Goal: Task Accomplishment & Management: Use online tool/utility

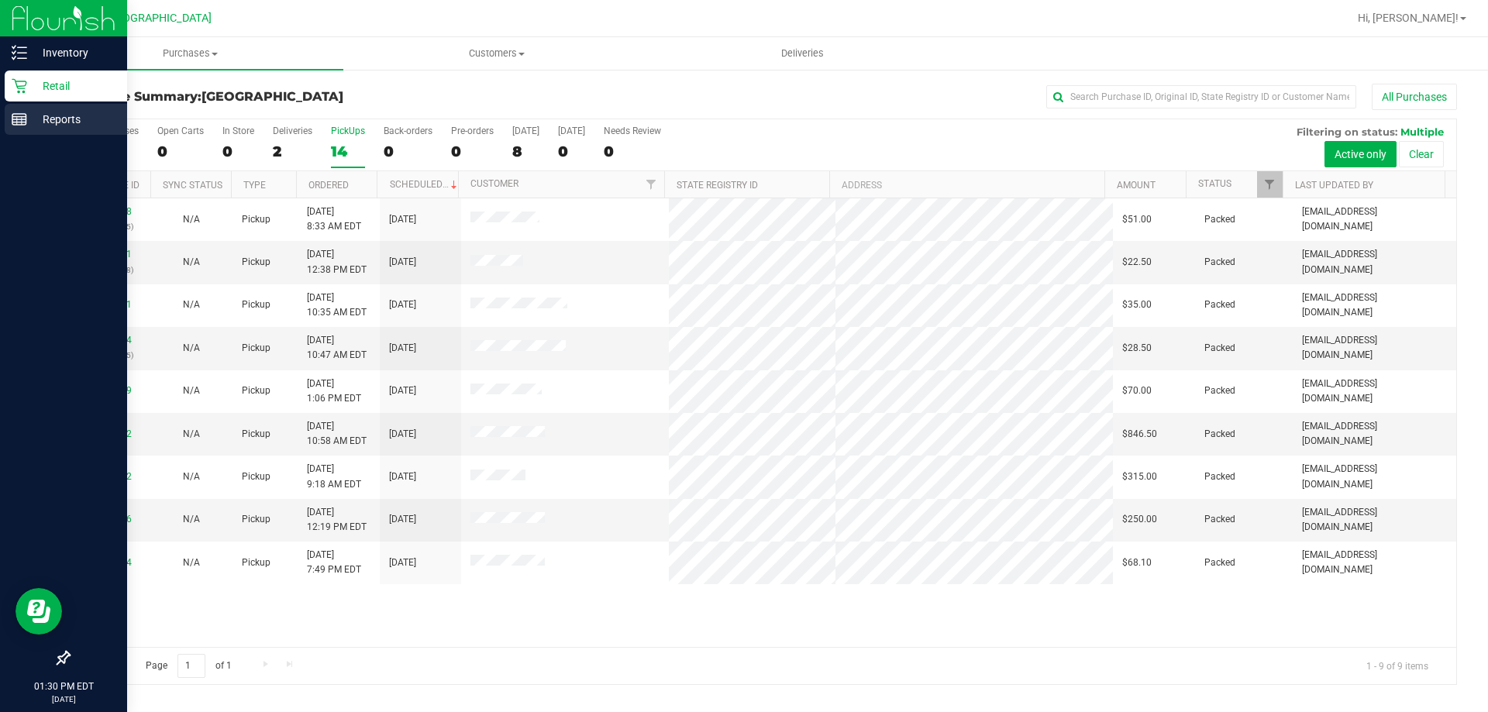
click at [33, 122] on p "Reports" at bounding box center [73, 119] width 93 height 19
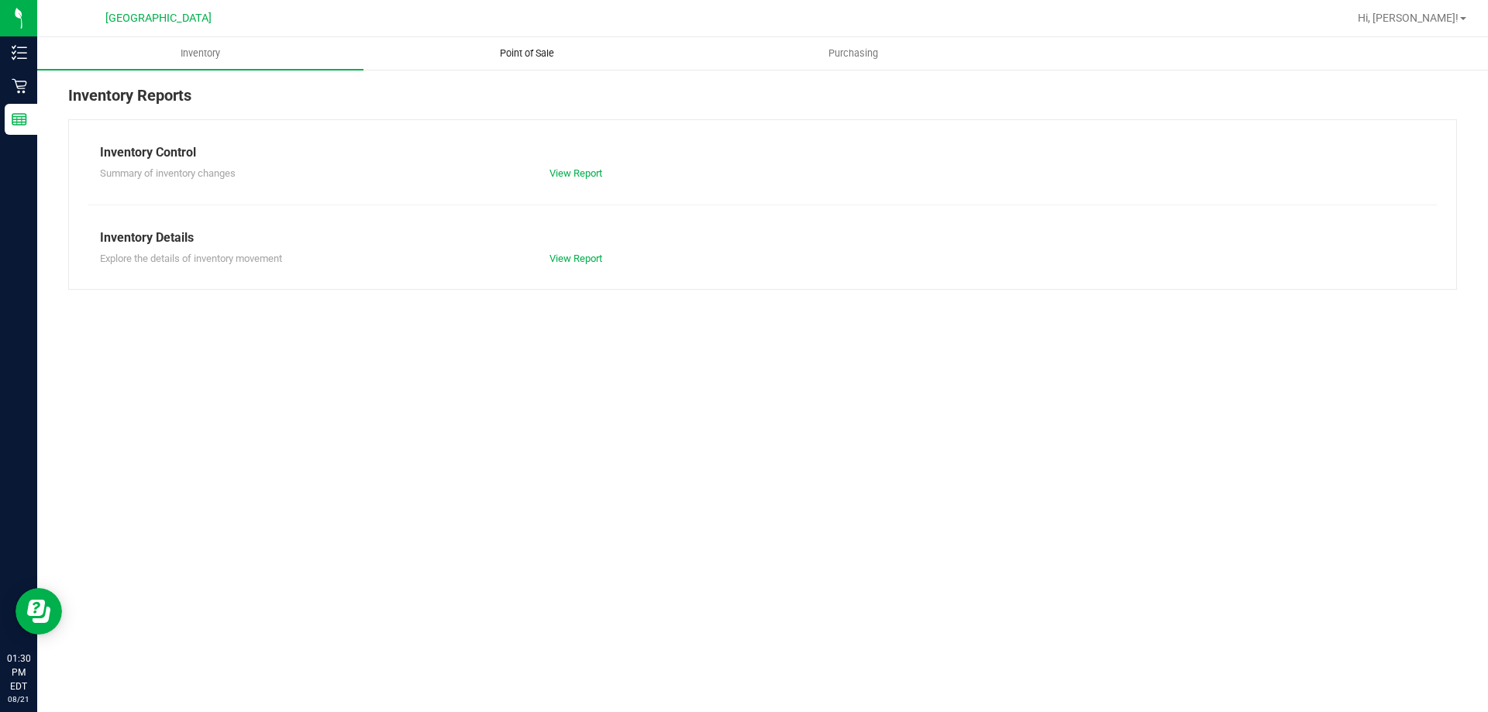
click at [509, 55] on span "Point of Sale" at bounding box center [527, 54] width 96 height 14
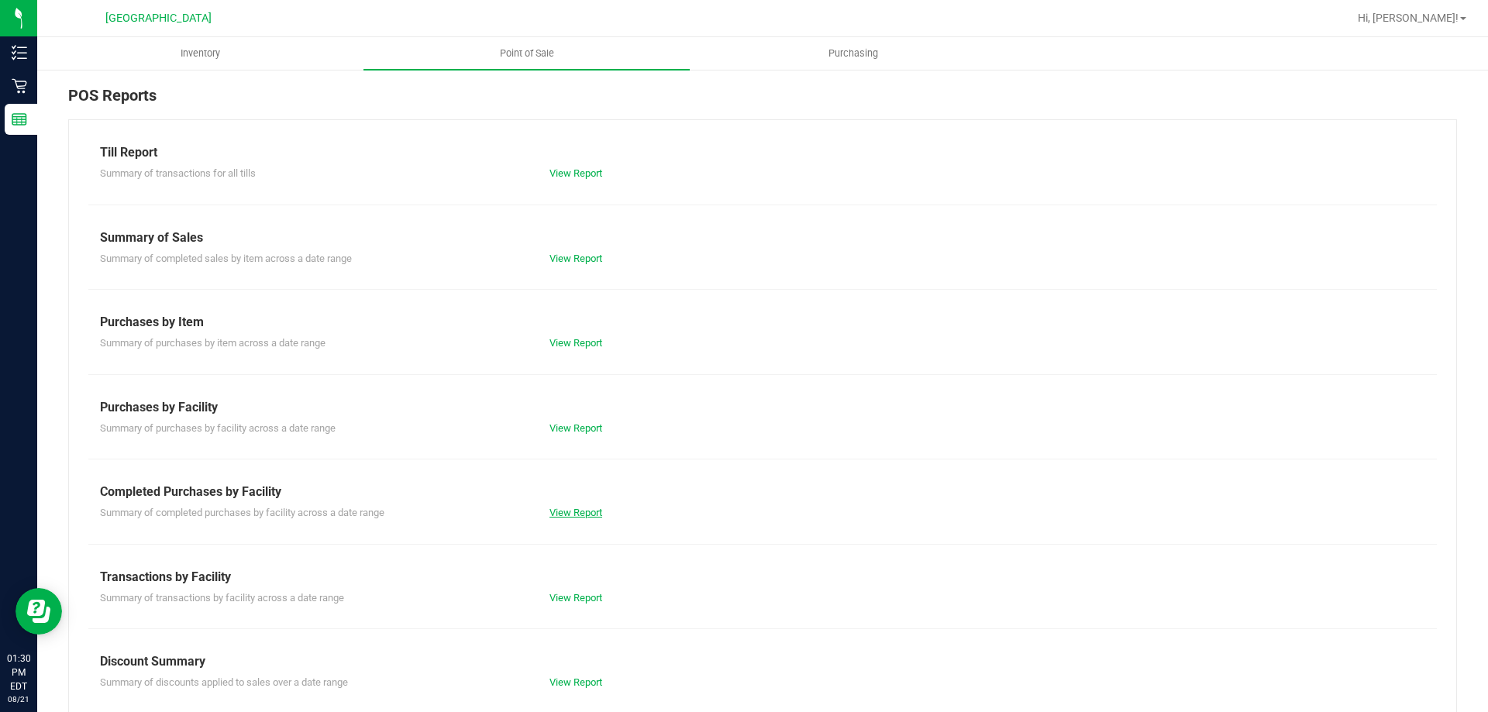
click at [575, 518] on link "View Report" at bounding box center [576, 513] width 53 height 12
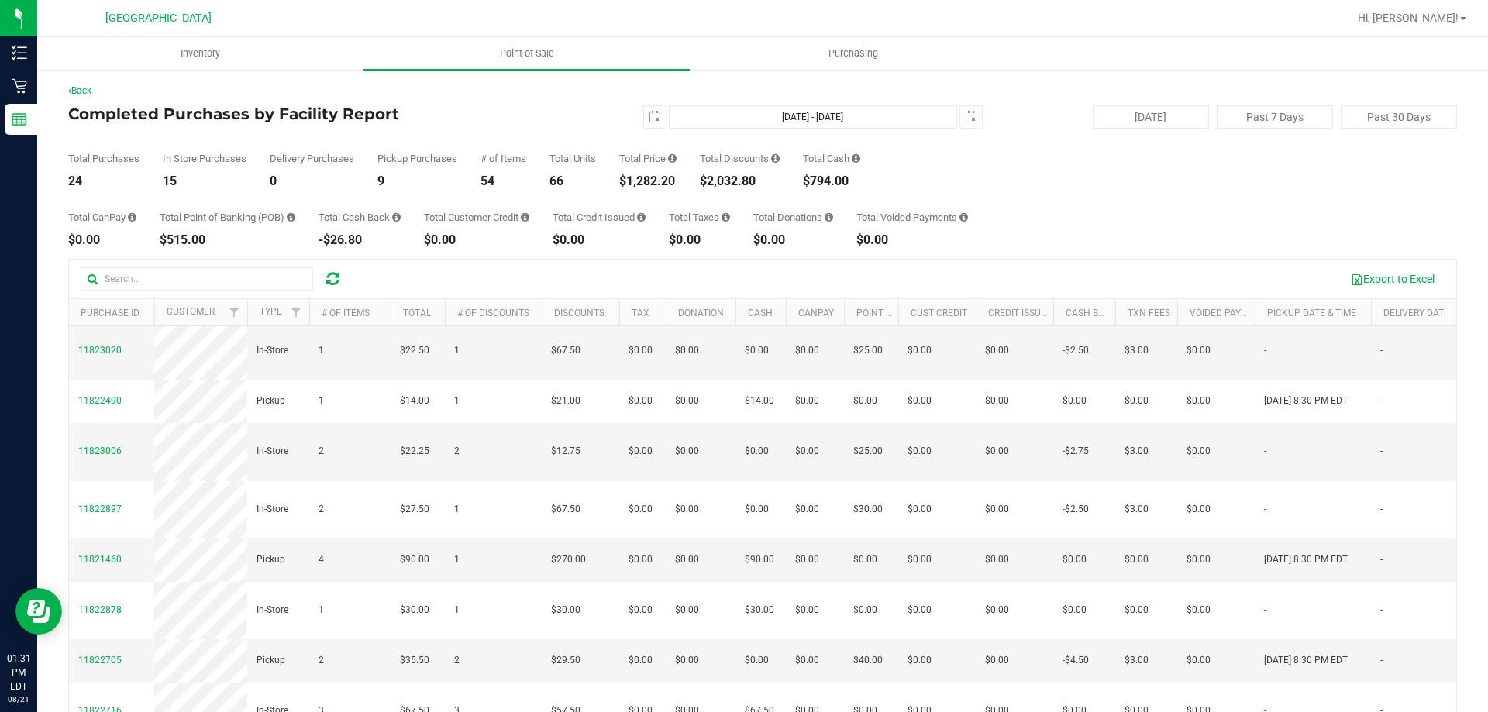
scroll to position [233, 0]
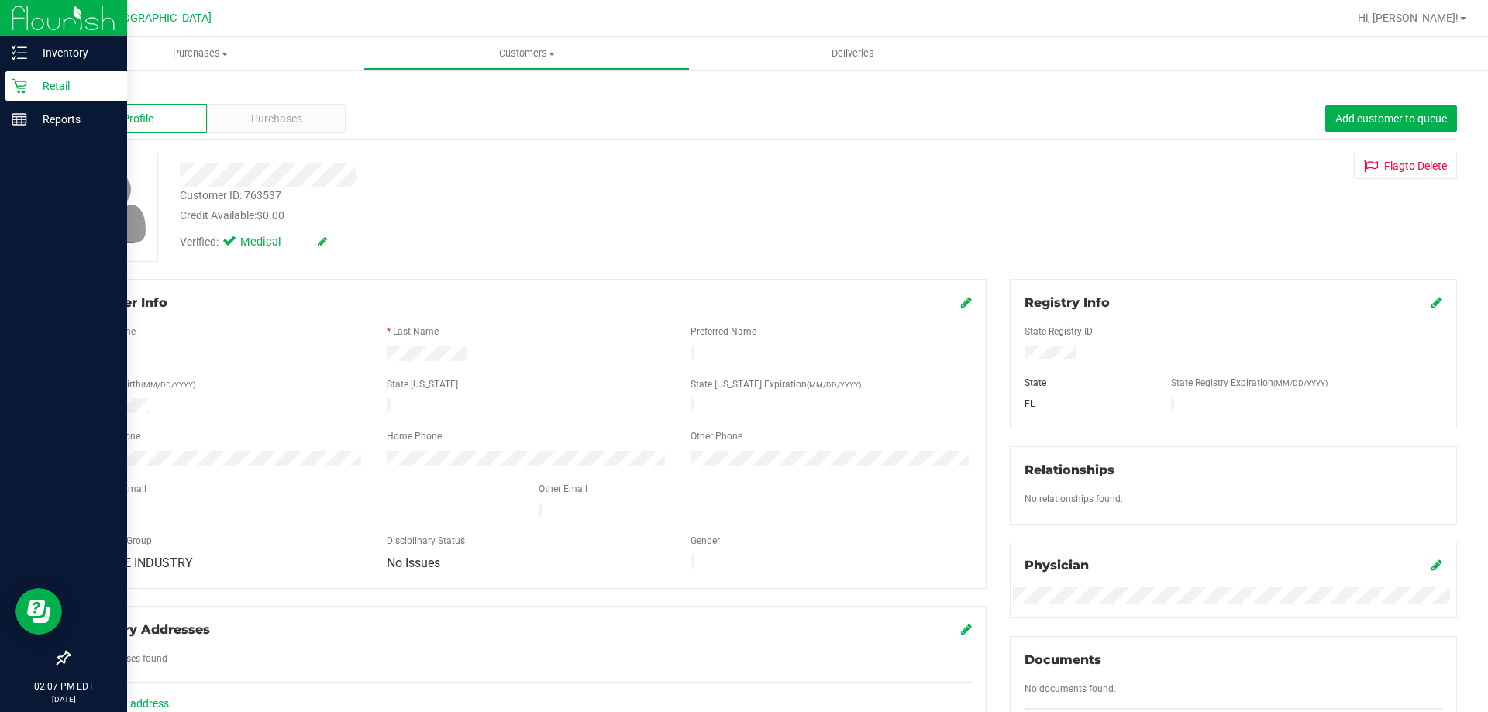
click at [32, 85] on p "Retail" at bounding box center [73, 86] width 93 height 19
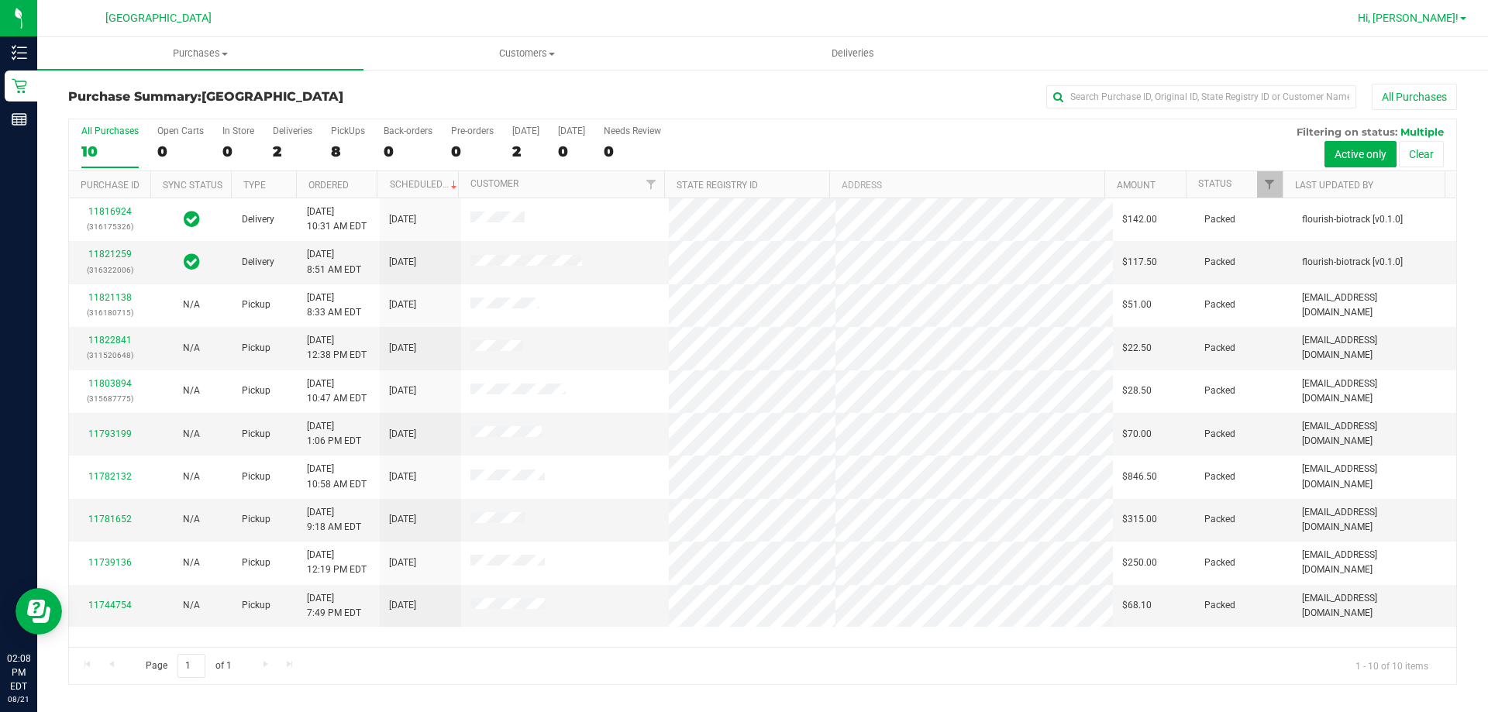
click at [1451, 17] on span "Hi, Christine!" at bounding box center [1408, 18] width 101 height 12
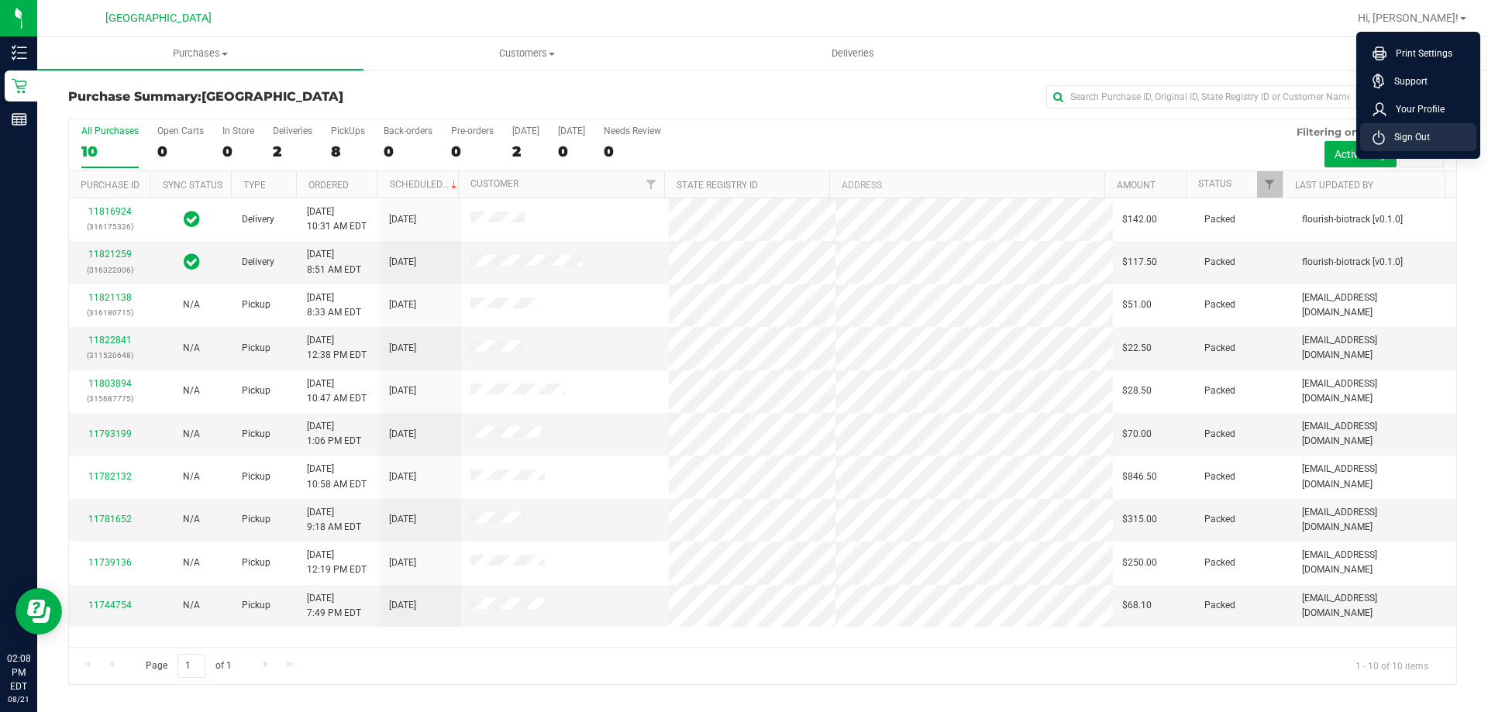
click at [1424, 140] on span "Sign Out" at bounding box center [1407, 137] width 45 height 16
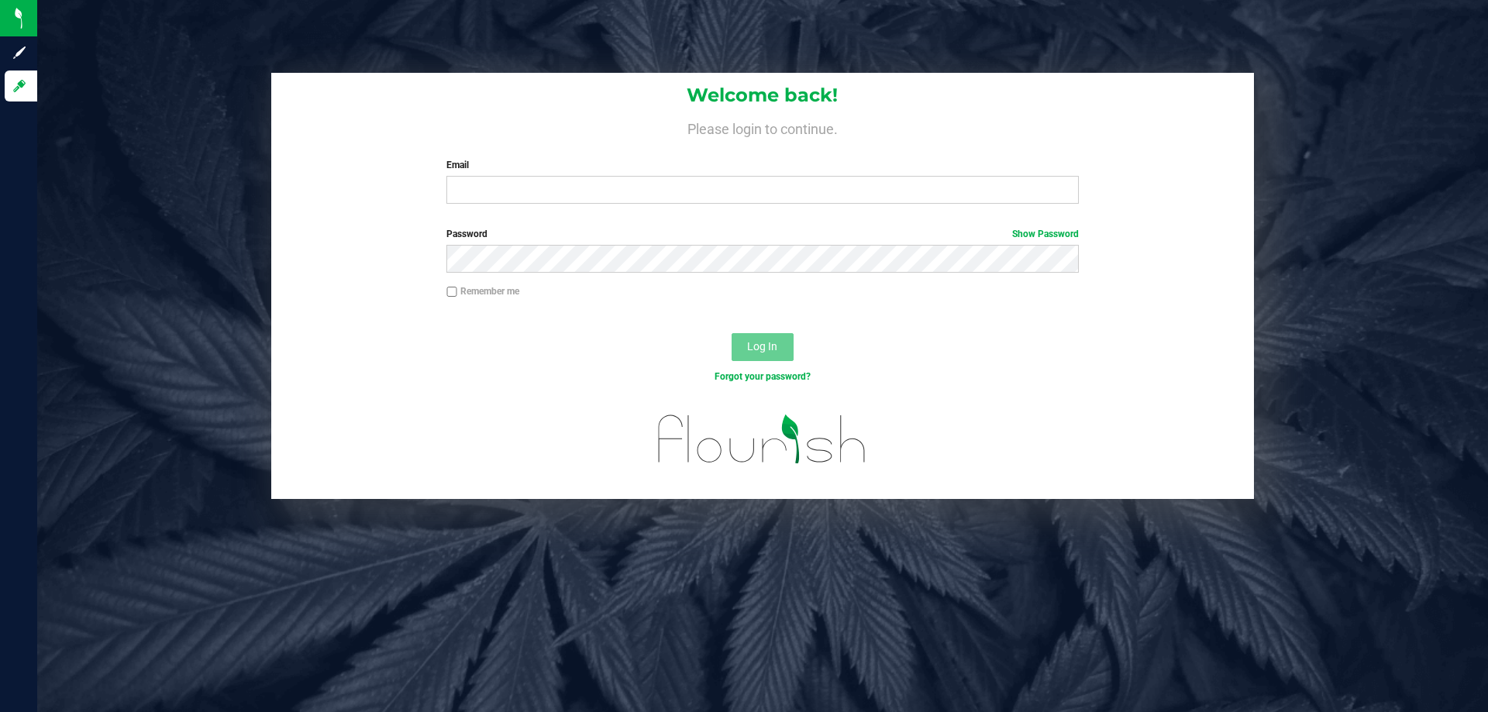
click at [511, 174] on div "Email Required Please format your email correctly." at bounding box center [762, 181] width 655 height 46
click at [510, 181] on input "Email" at bounding box center [762, 190] width 632 height 28
type input "[EMAIL_ADDRESS][DOMAIN_NAME]"
click at [732, 333] on button "Log In" at bounding box center [763, 347] width 62 height 28
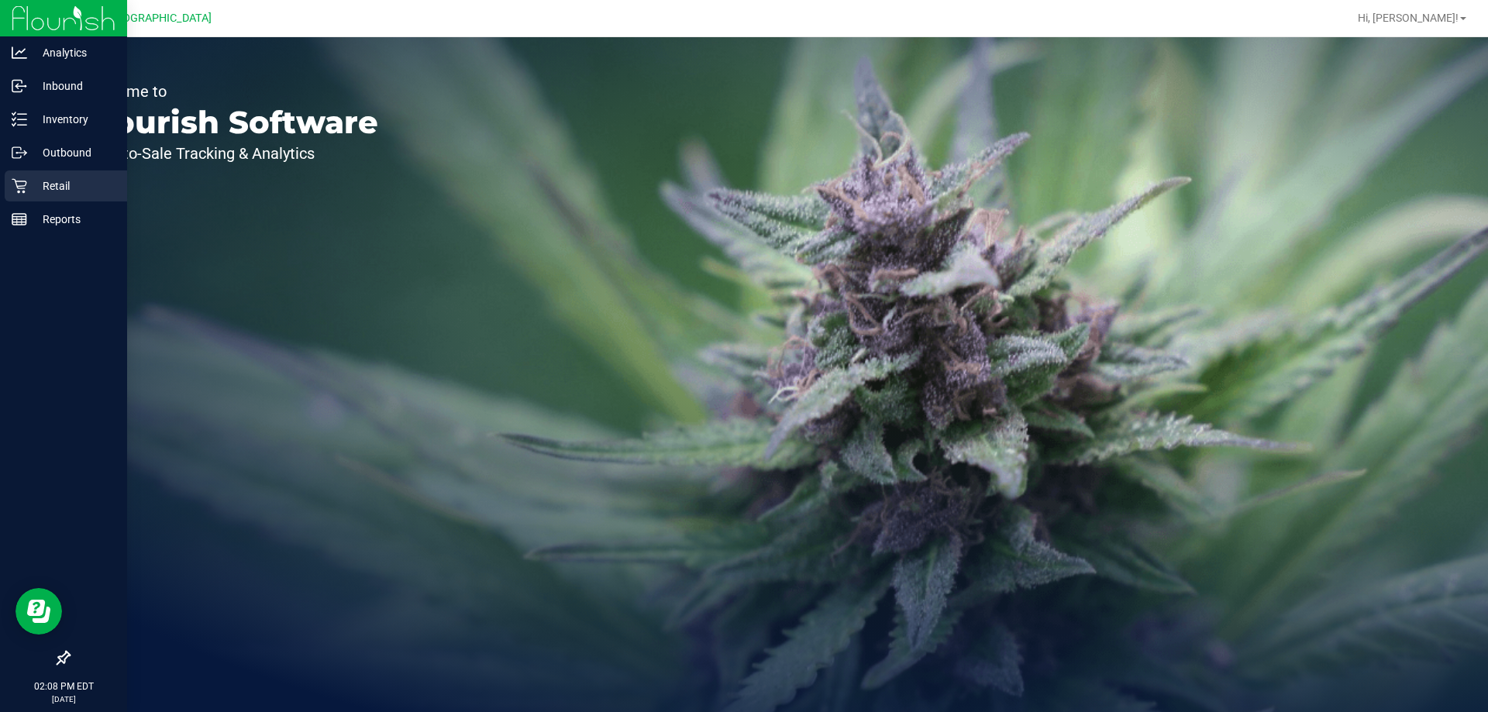
click at [41, 197] on div "Retail" at bounding box center [66, 186] width 122 height 31
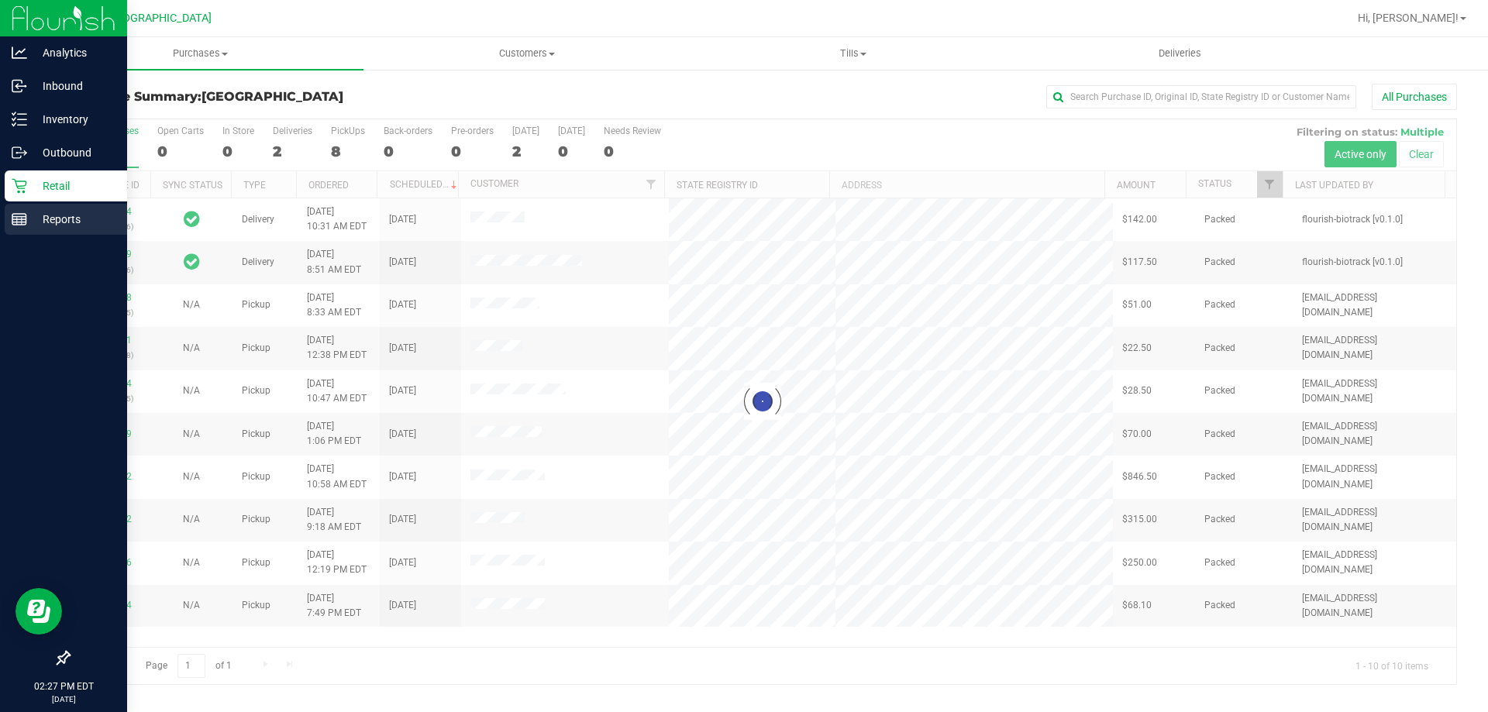
click at [4, 214] on link "Reports" at bounding box center [63, 220] width 127 height 33
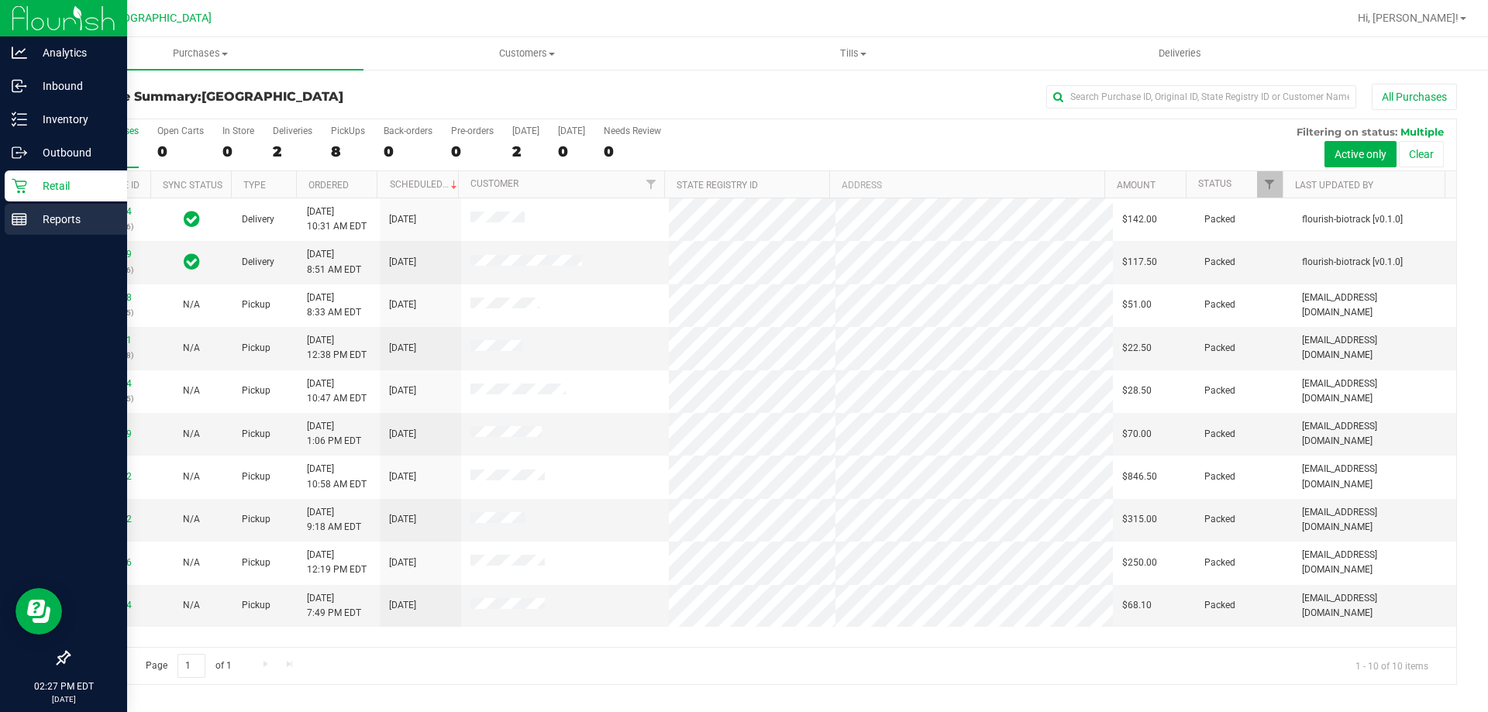
click at [17, 219] on line at bounding box center [17, 221] width 0 height 8
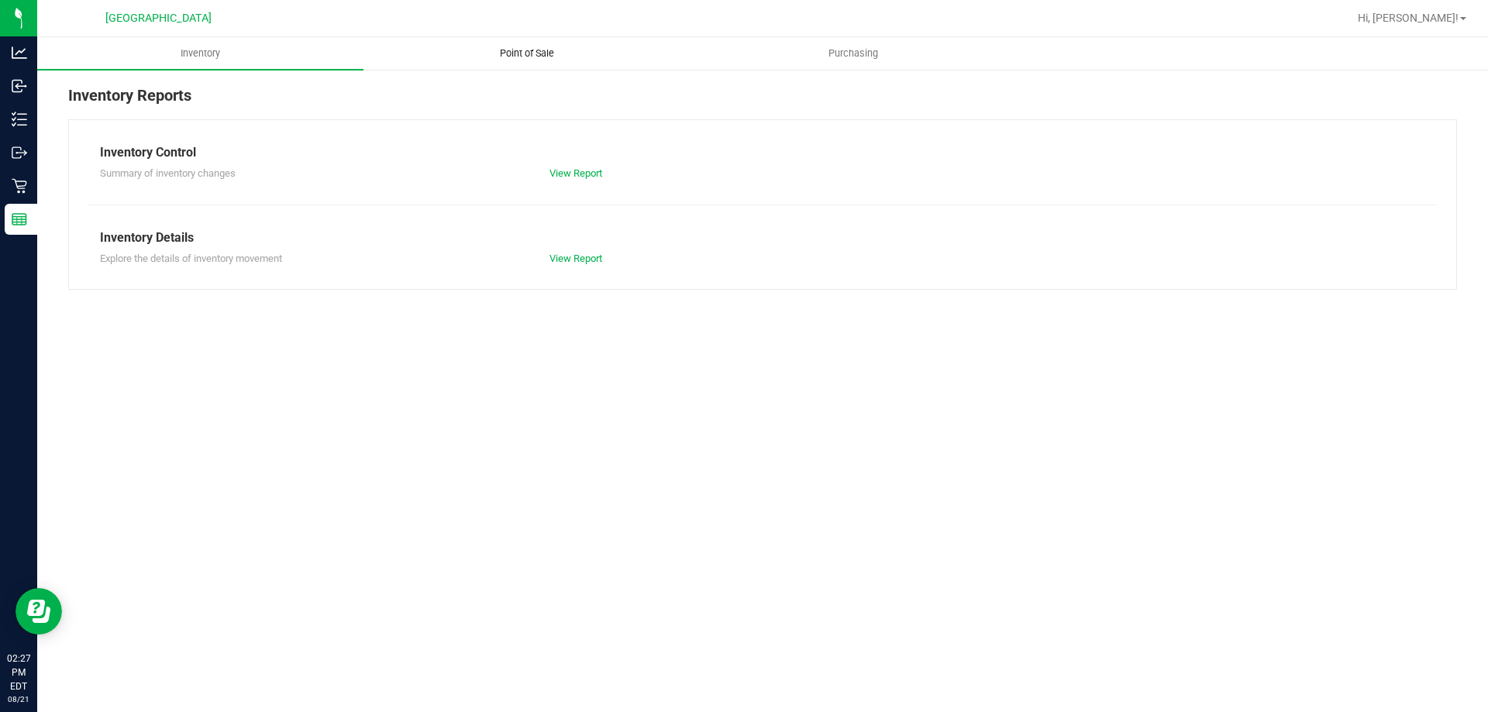
click at [523, 58] on span "Point of Sale" at bounding box center [527, 54] width 96 height 14
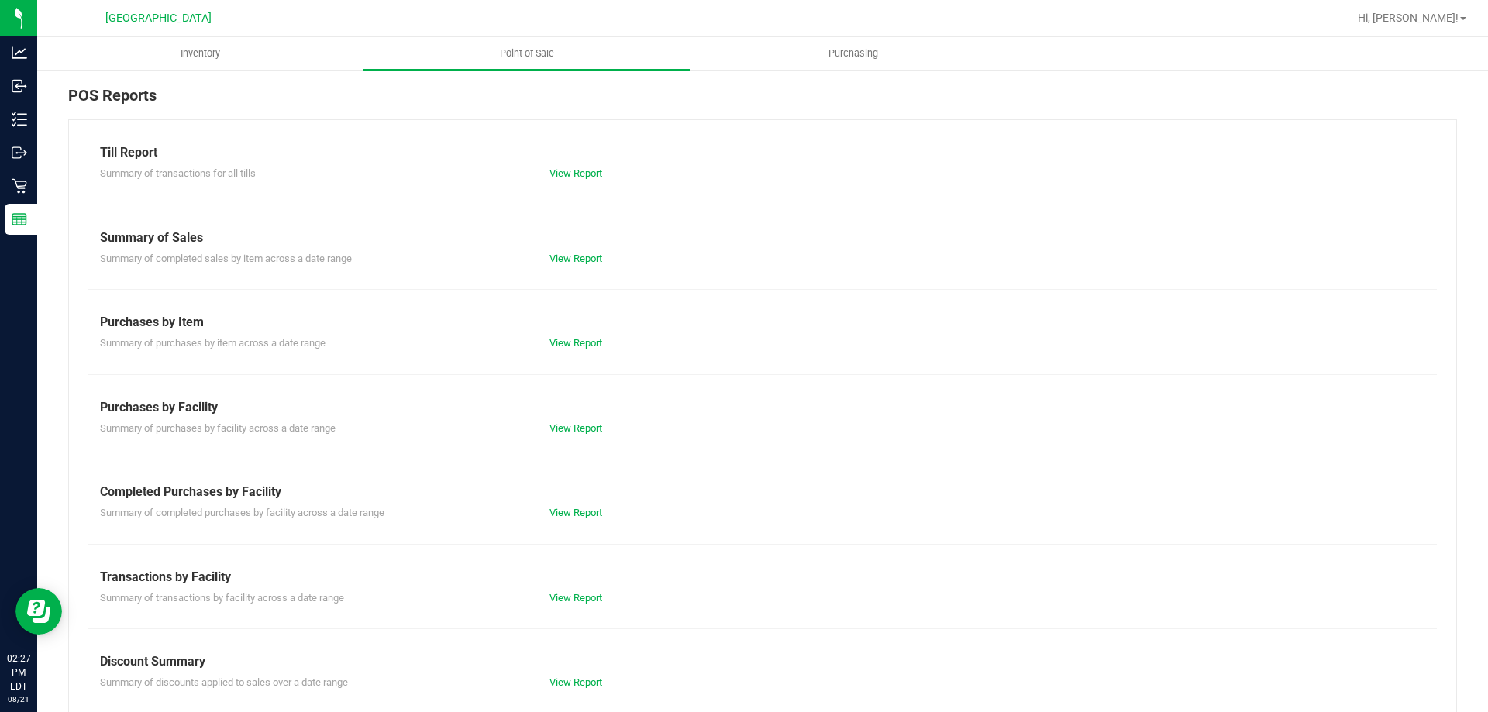
click at [563, 504] on div "Summary of completed purchases by facility across a date range View Report" at bounding box center [762, 510] width 1349 height 19
click at [567, 508] on link "View Report" at bounding box center [576, 513] width 53 height 12
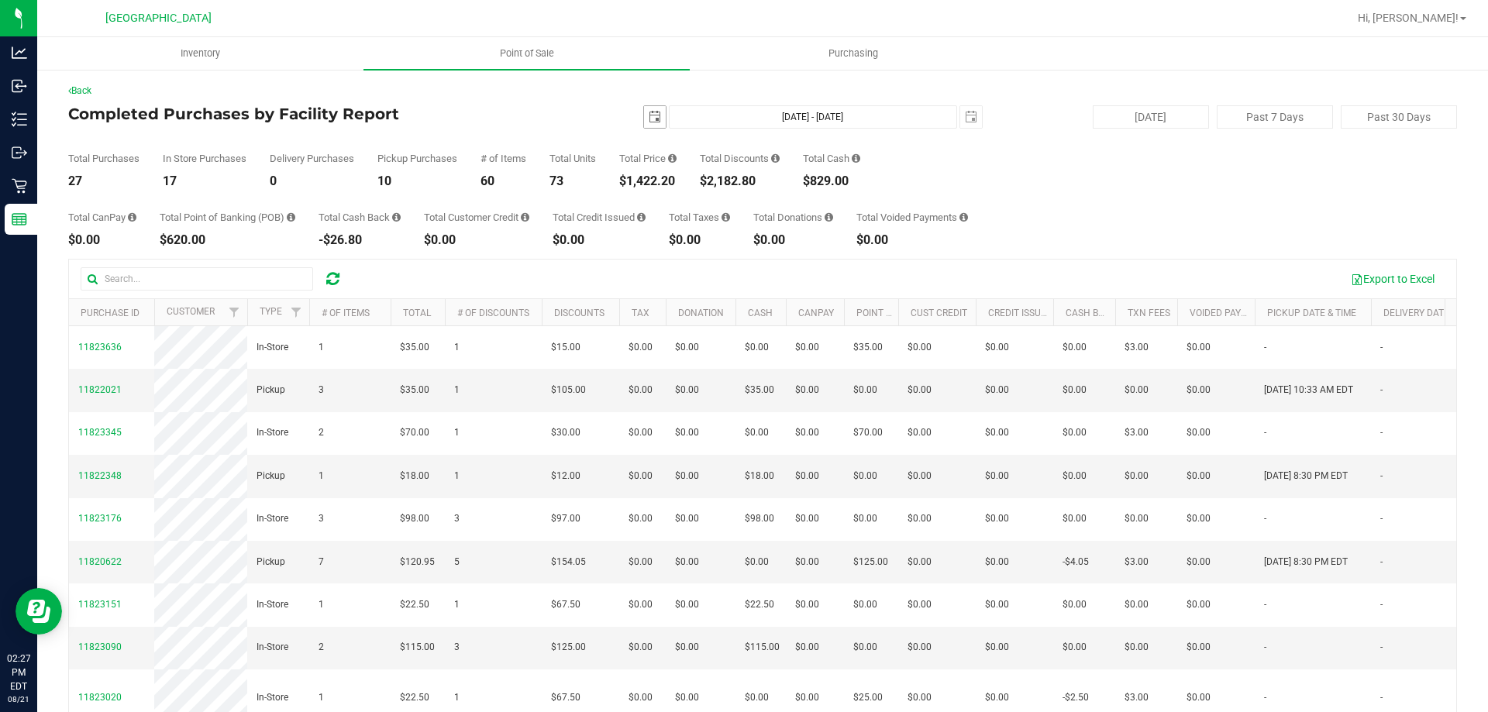
click at [649, 113] on span "select" at bounding box center [655, 117] width 12 height 12
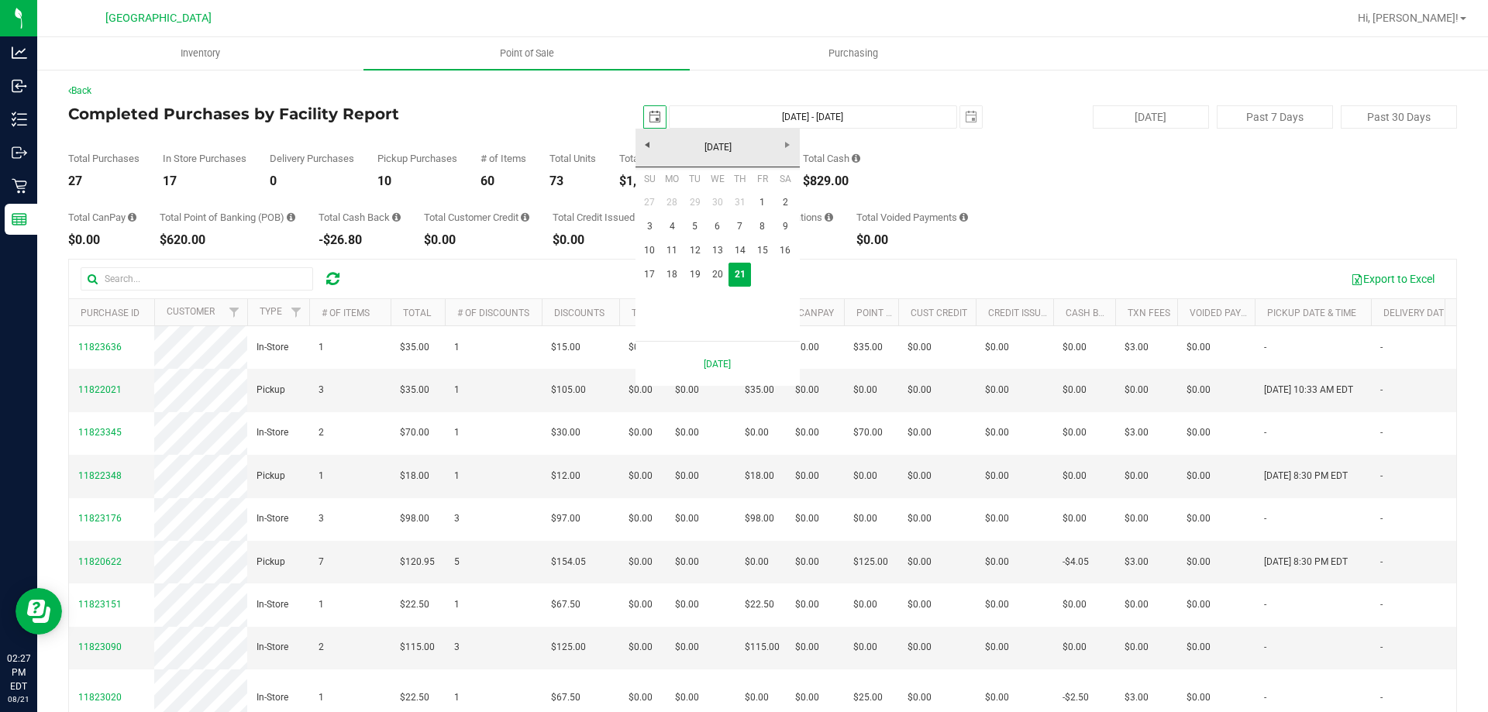
scroll to position [0, 39]
click at [715, 272] on link "20" at bounding box center [717, 275] width 22 height 24
type input "2025-08-20"
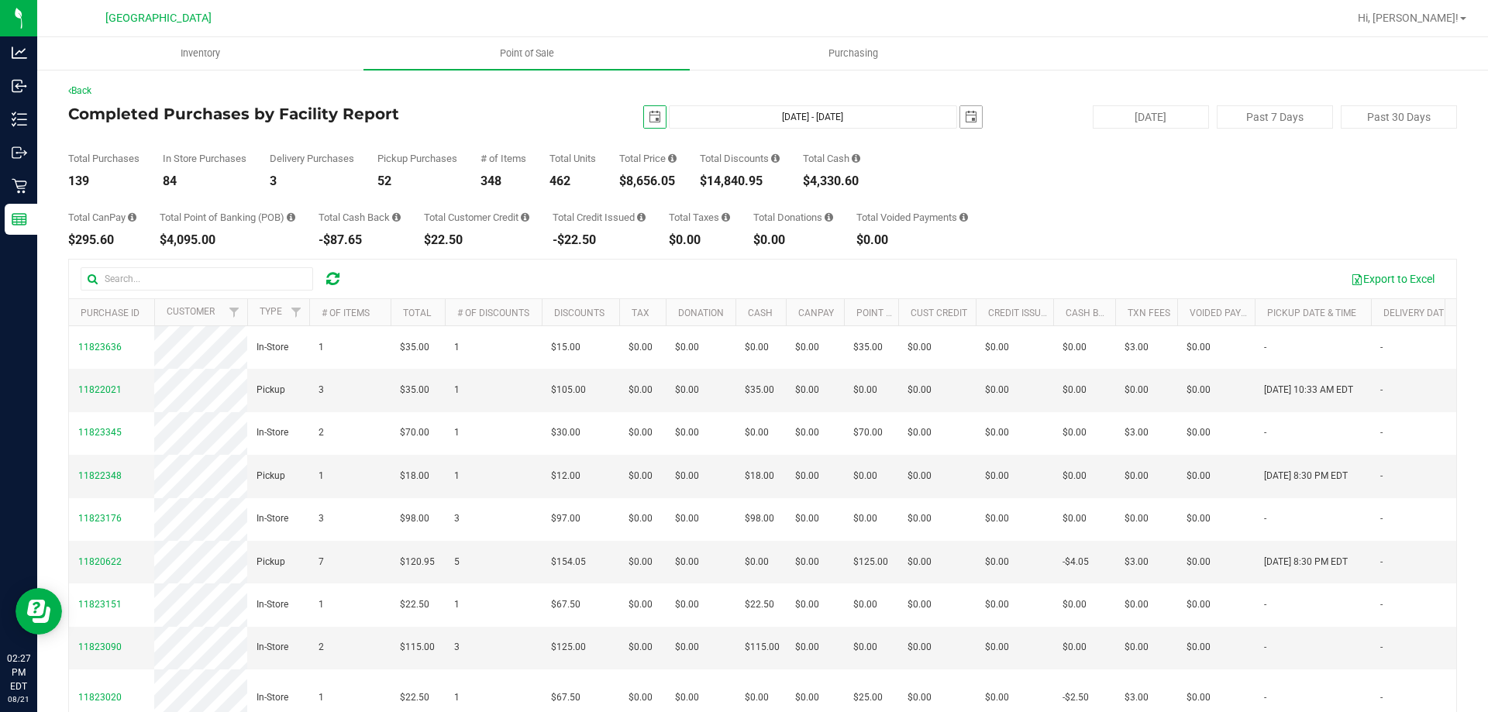
click at [965, 115] on span "select" at bounding box center [971, 117] width 12 height 12
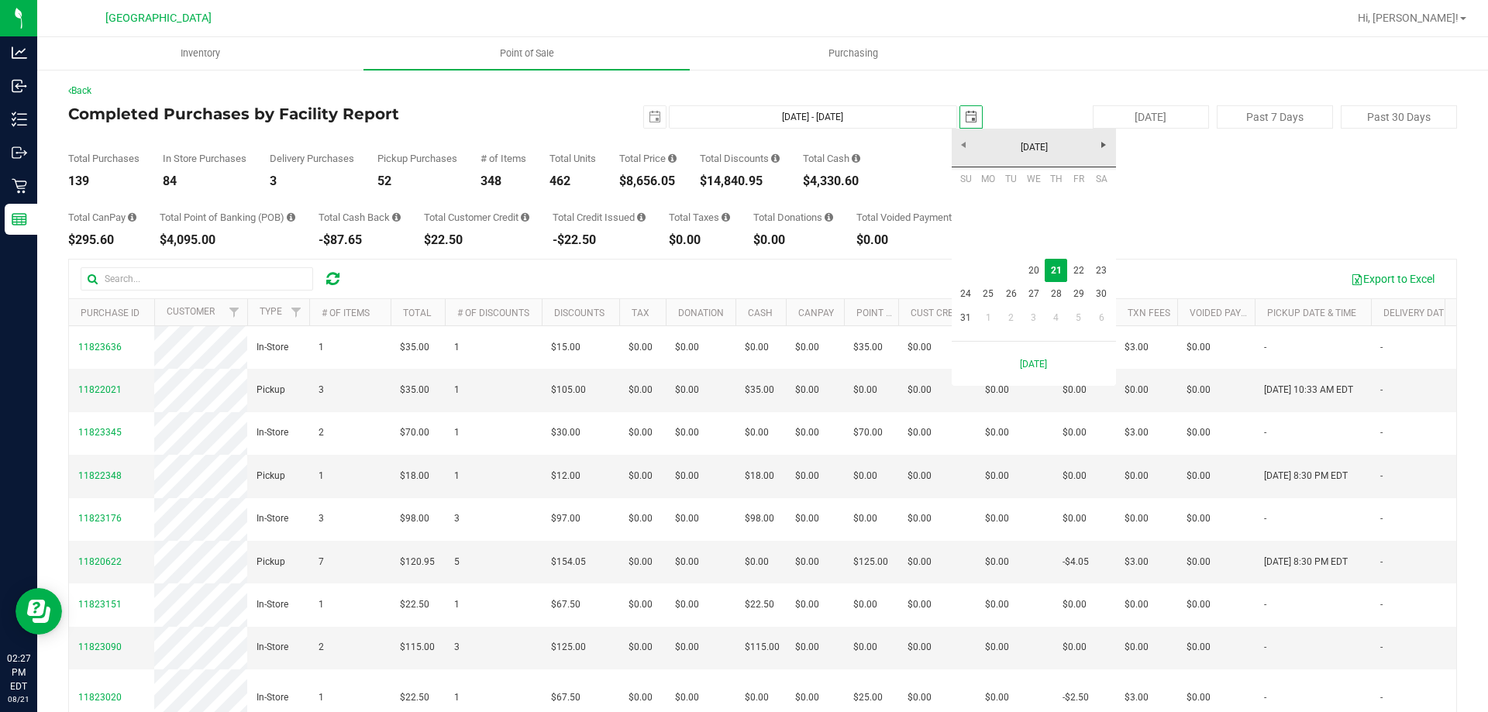
scroll to position [0, 39]
click at [1036, 264] on link "20" at bounding box center [1033, 271] width 22 height 24
type input "Aug 20, 2025 - Aug 20, 2025"
type input "2025-08-20"
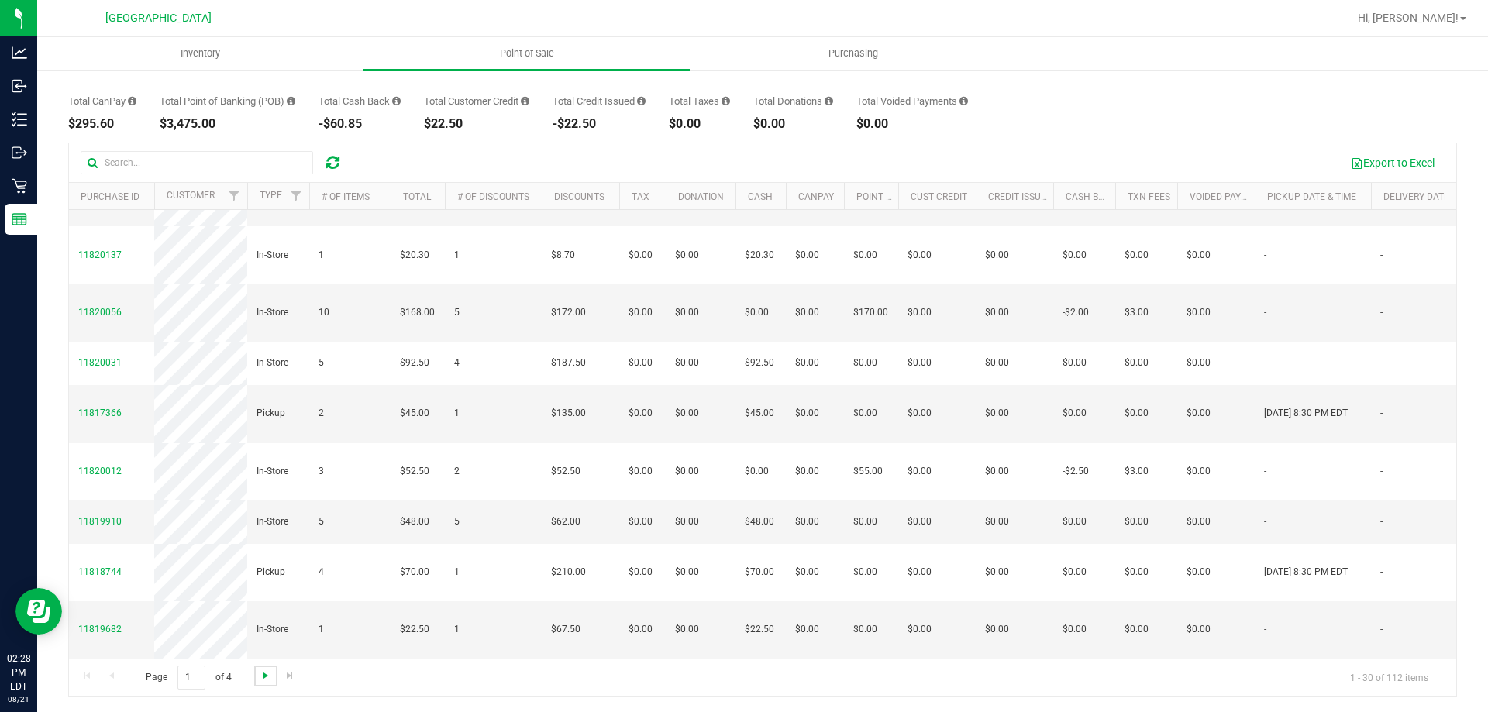
click at [260, 674] on span "Go to the next page" at bounding box center [266, 676] width 12 height 12
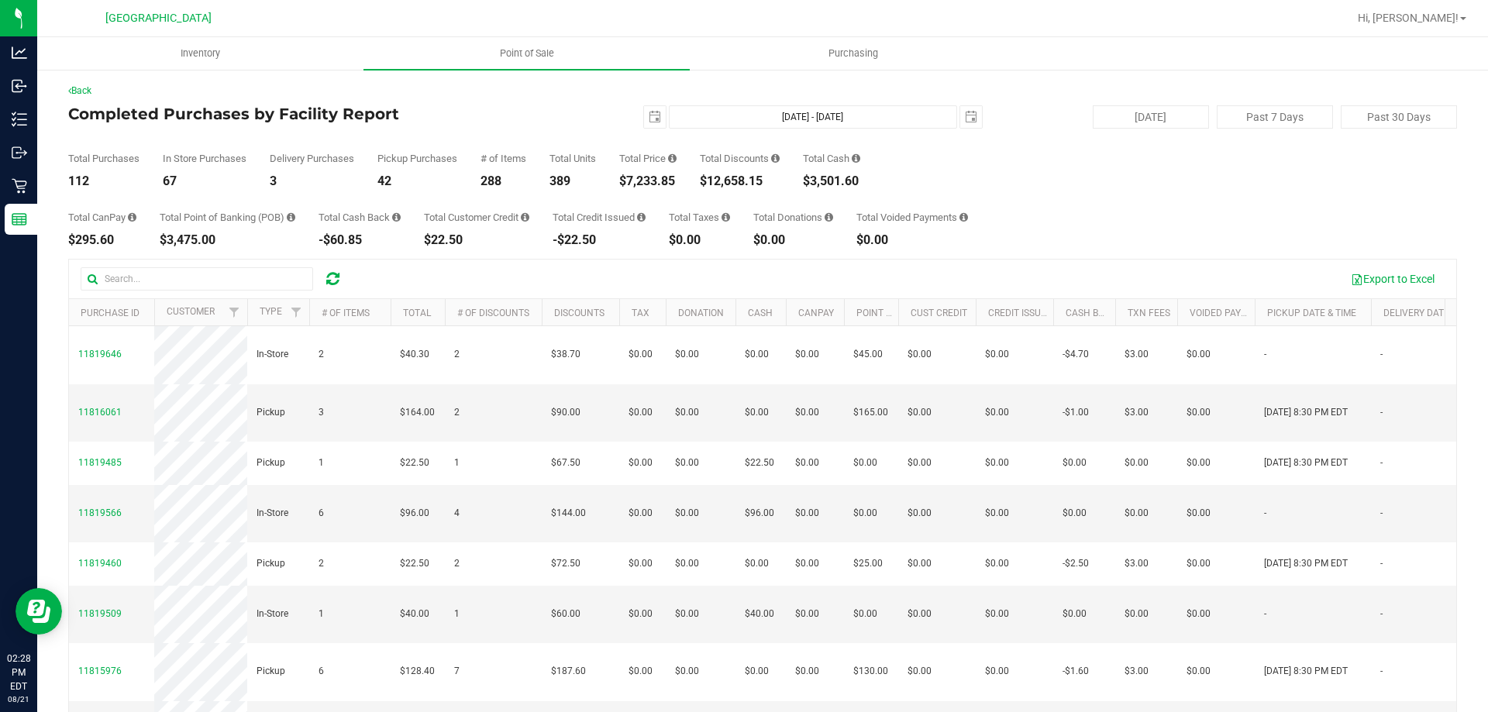
scroll to position [116, 0]
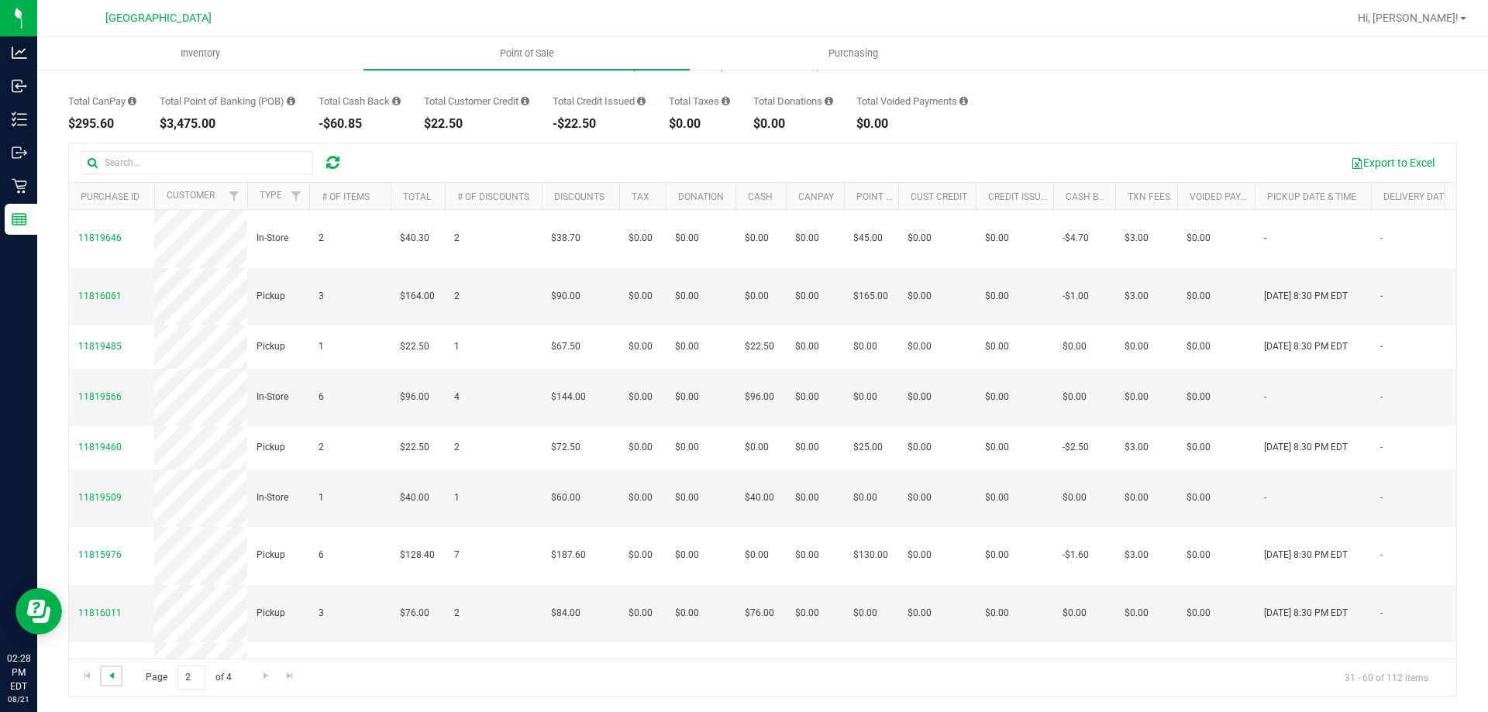
click at [110, 674] on span "Go to the previous page" at bounding box center [111, 676] width 12 height 12
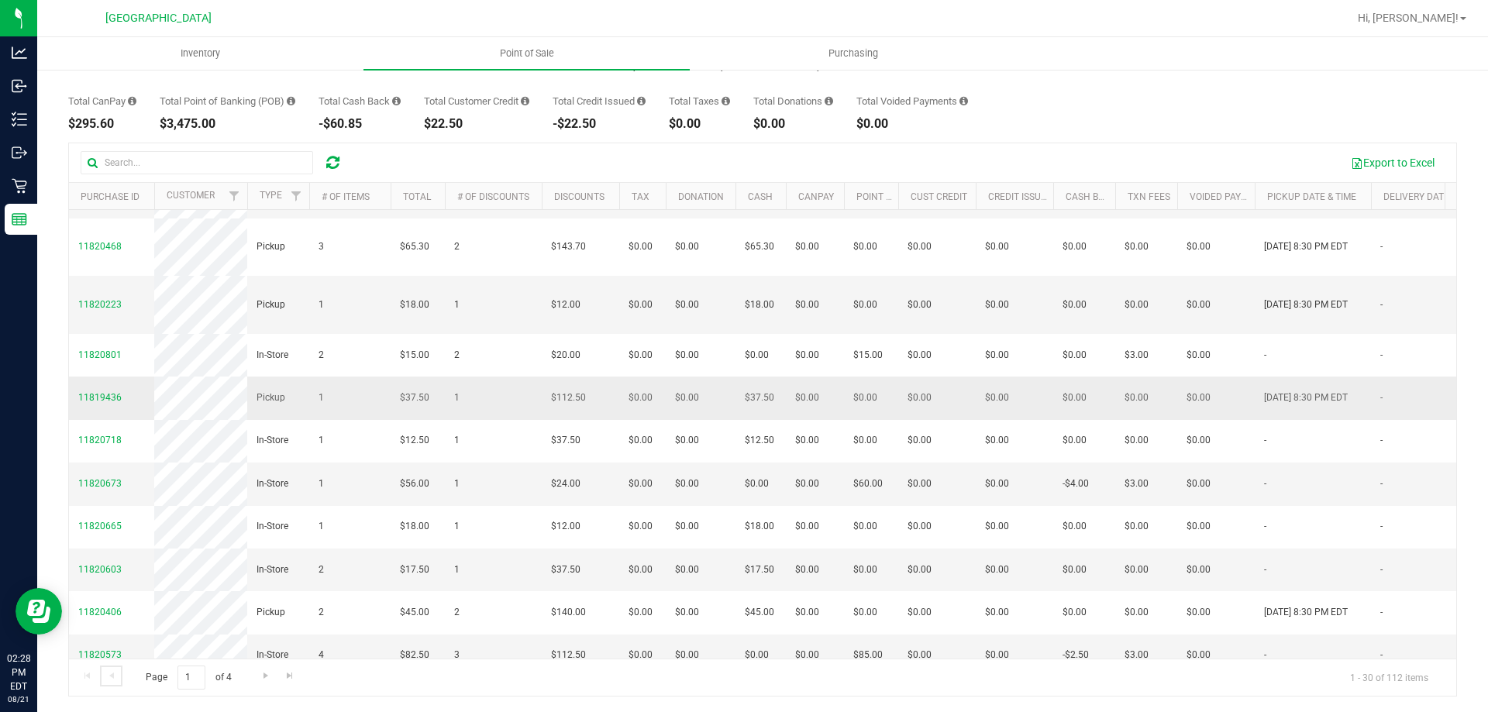
scroll to position [0, 0]
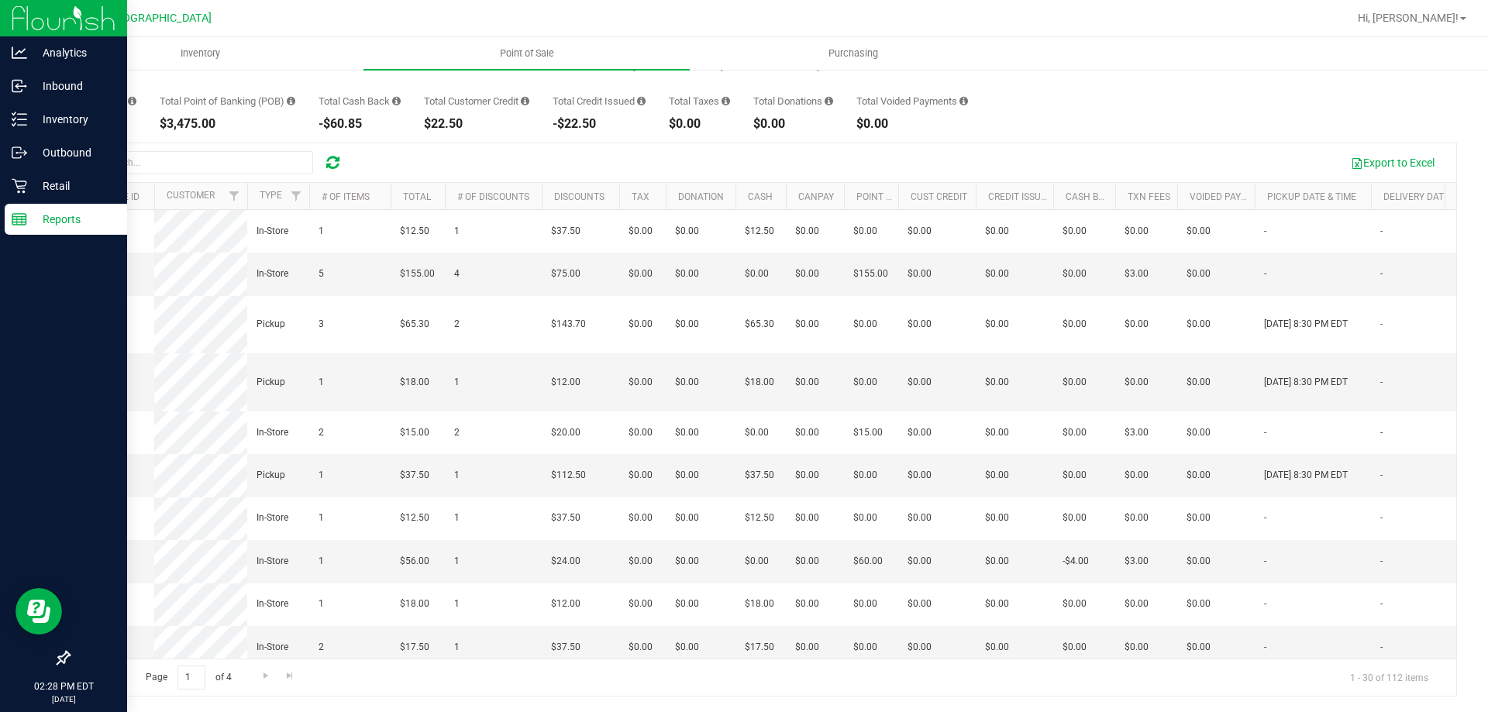
click at [8, 205] on div "Reports" at bounding box center [66, 219] width 122 height 31
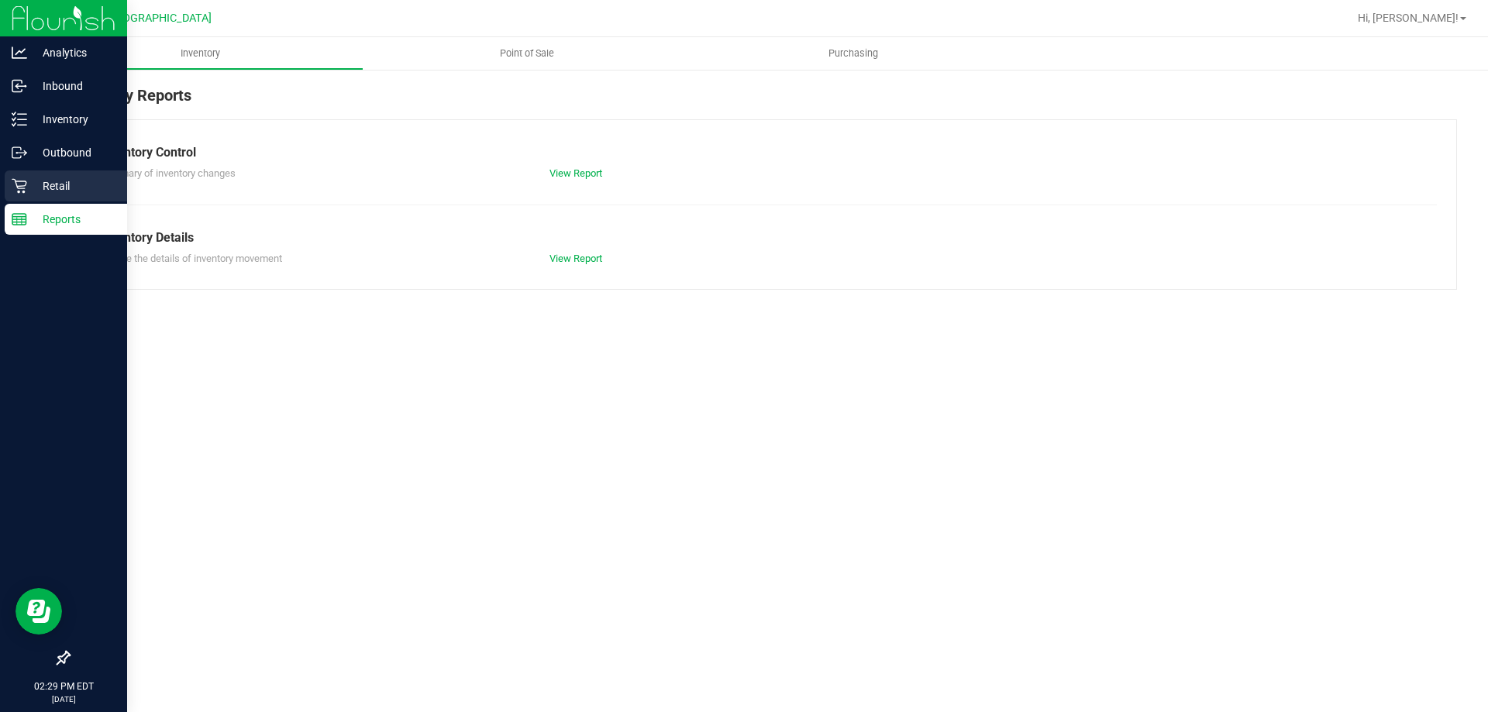
click at [14, 185] on icon at bounding box center [20, 186] width 16 height 16
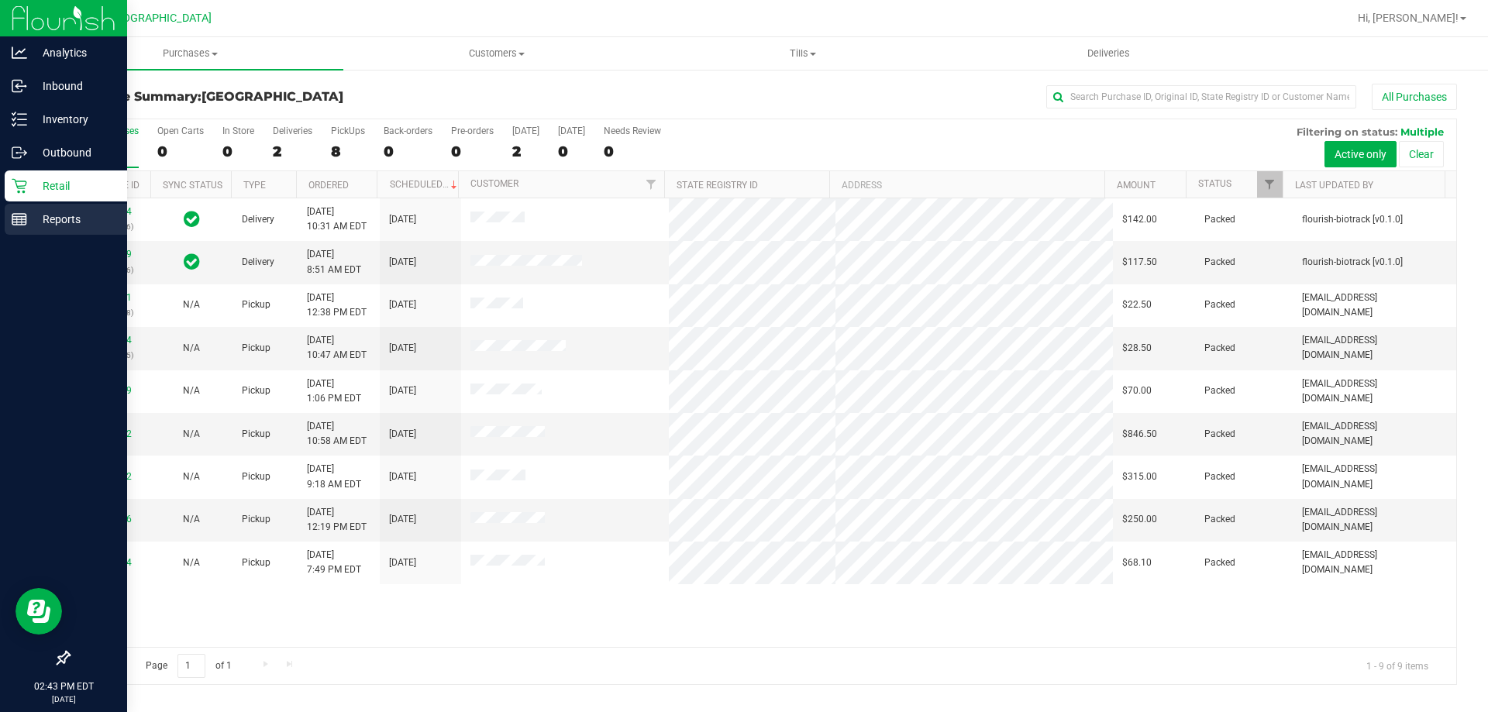
click at [48, 226] on p "Reports" at bounding box center [73, 219] width 93 height 19
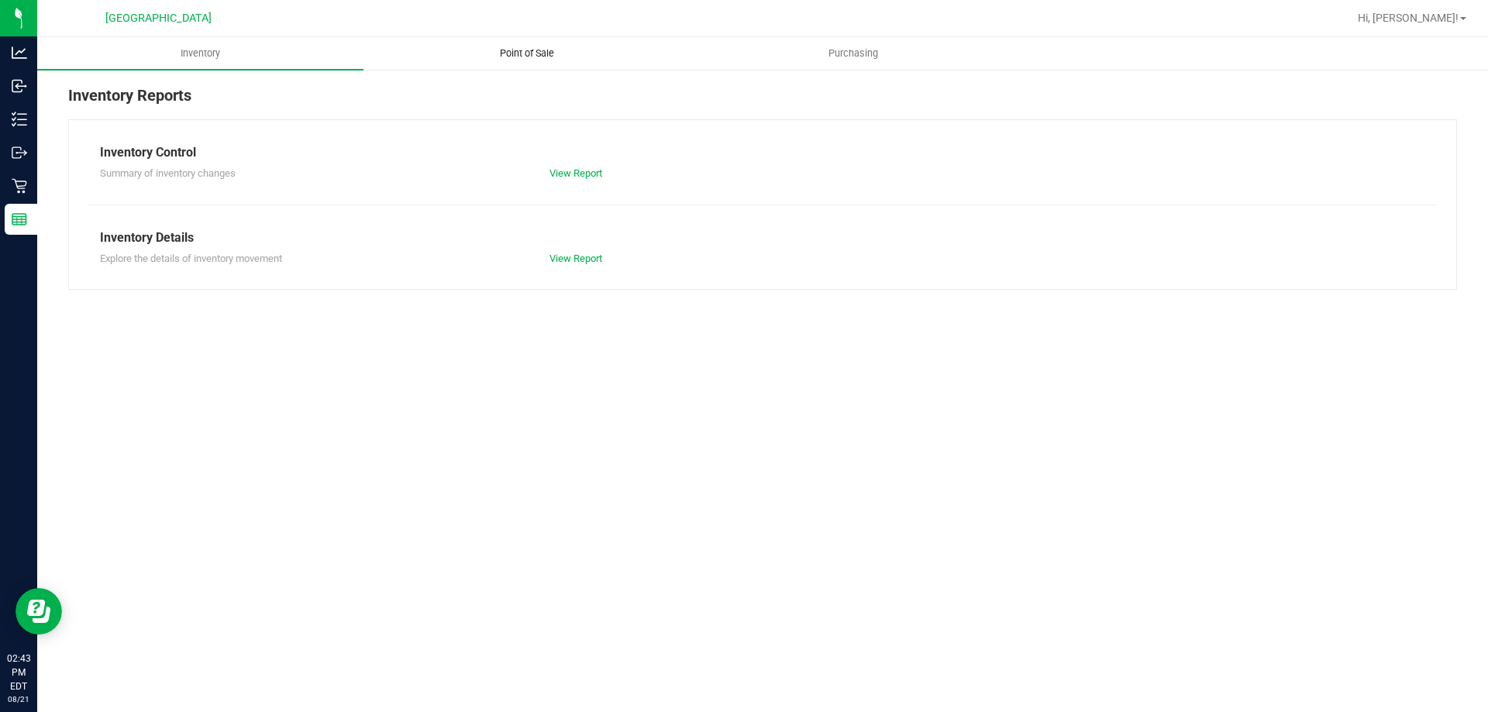
click at [517, 55] on span "Point of Sale" at bounding box center [527, 54] width 96 height 14
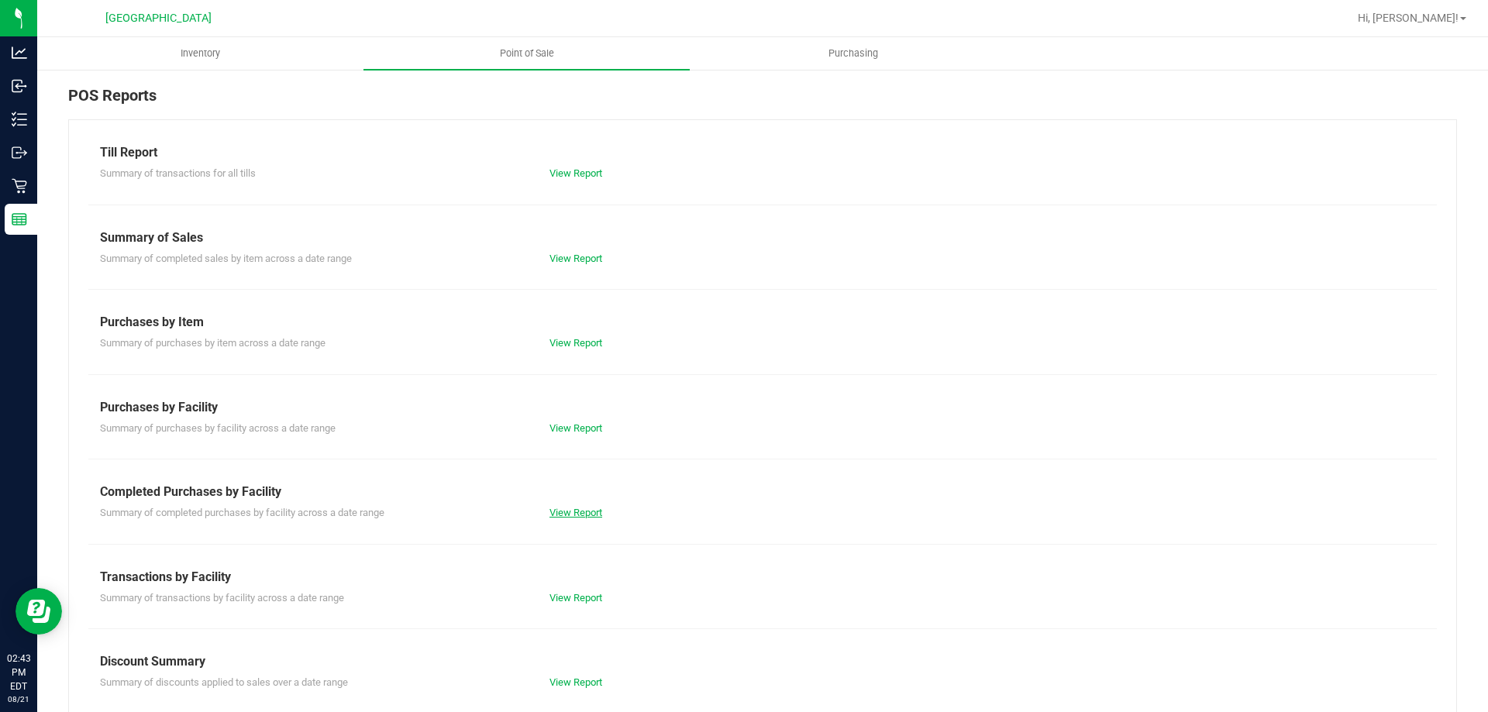
click at [561, 512] on link "View Report" at bounding box center [576, 513] width 53 height 12
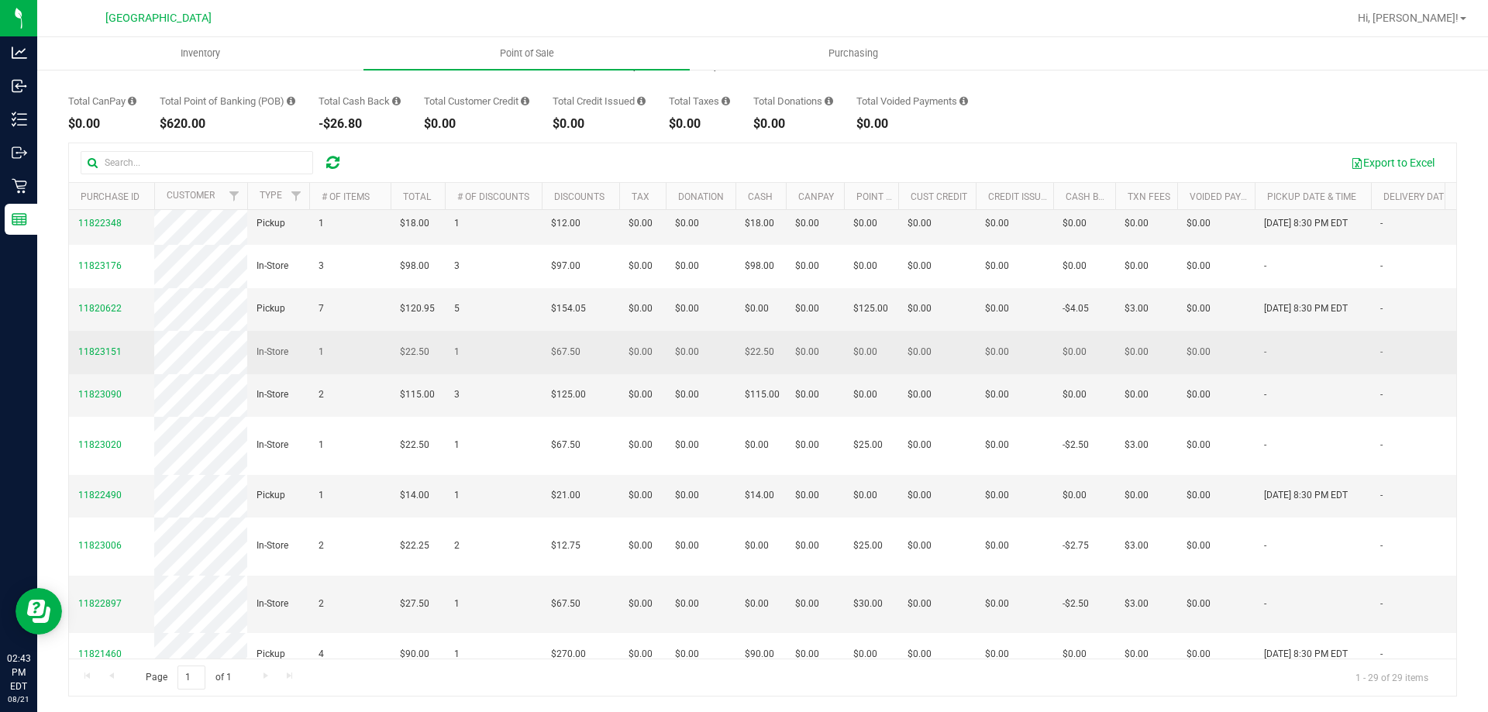
scroll to position [145, 0]
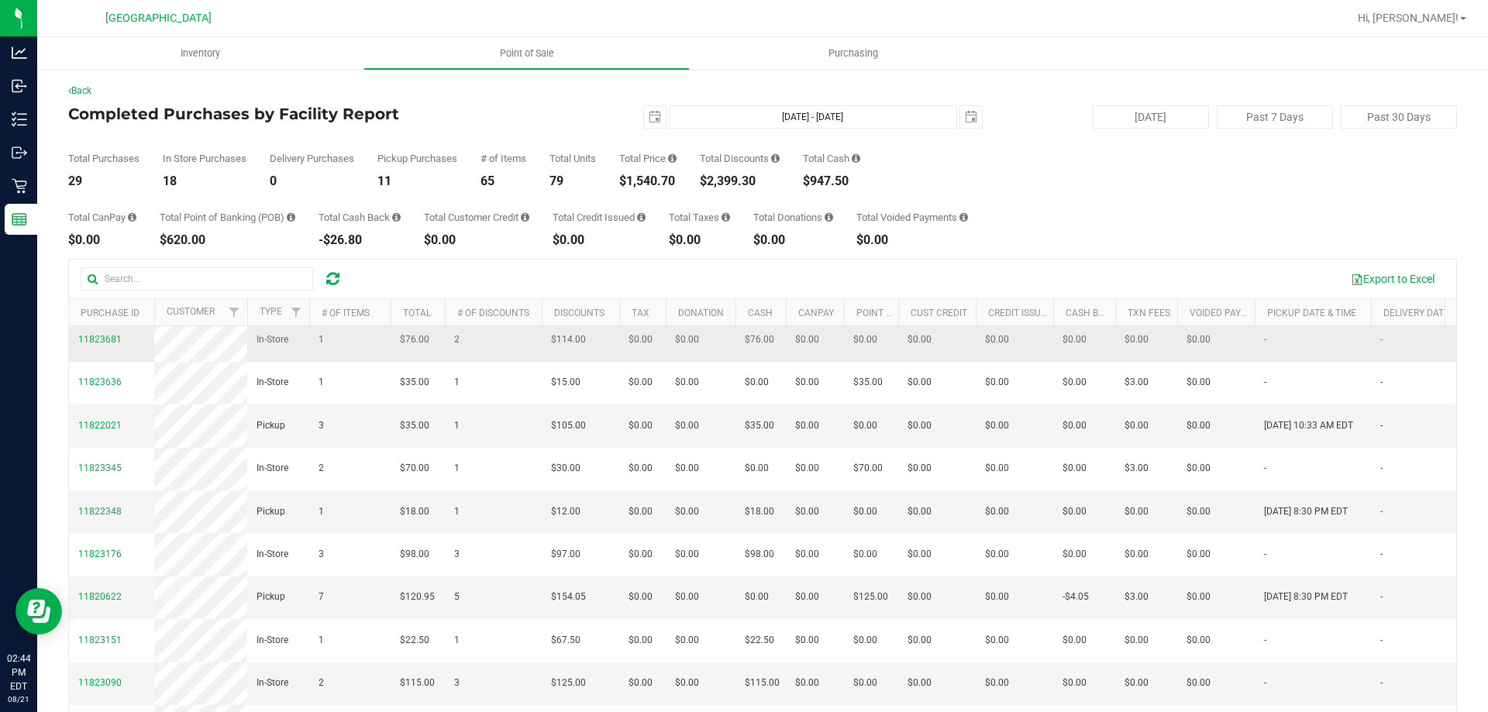
scroll to position [78, 0]
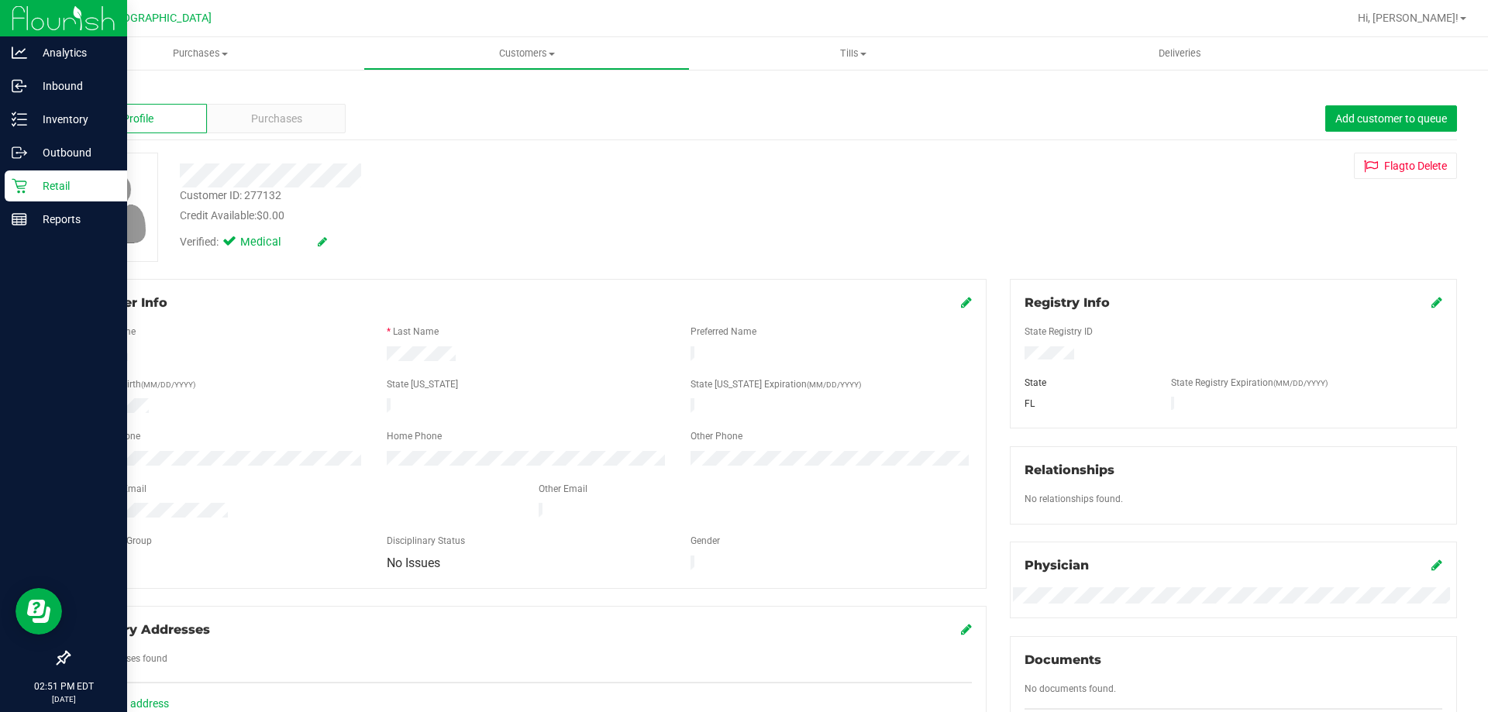
click at [57, 189] on p "Retail" at bounding box center [73, 186] width 93 height 19
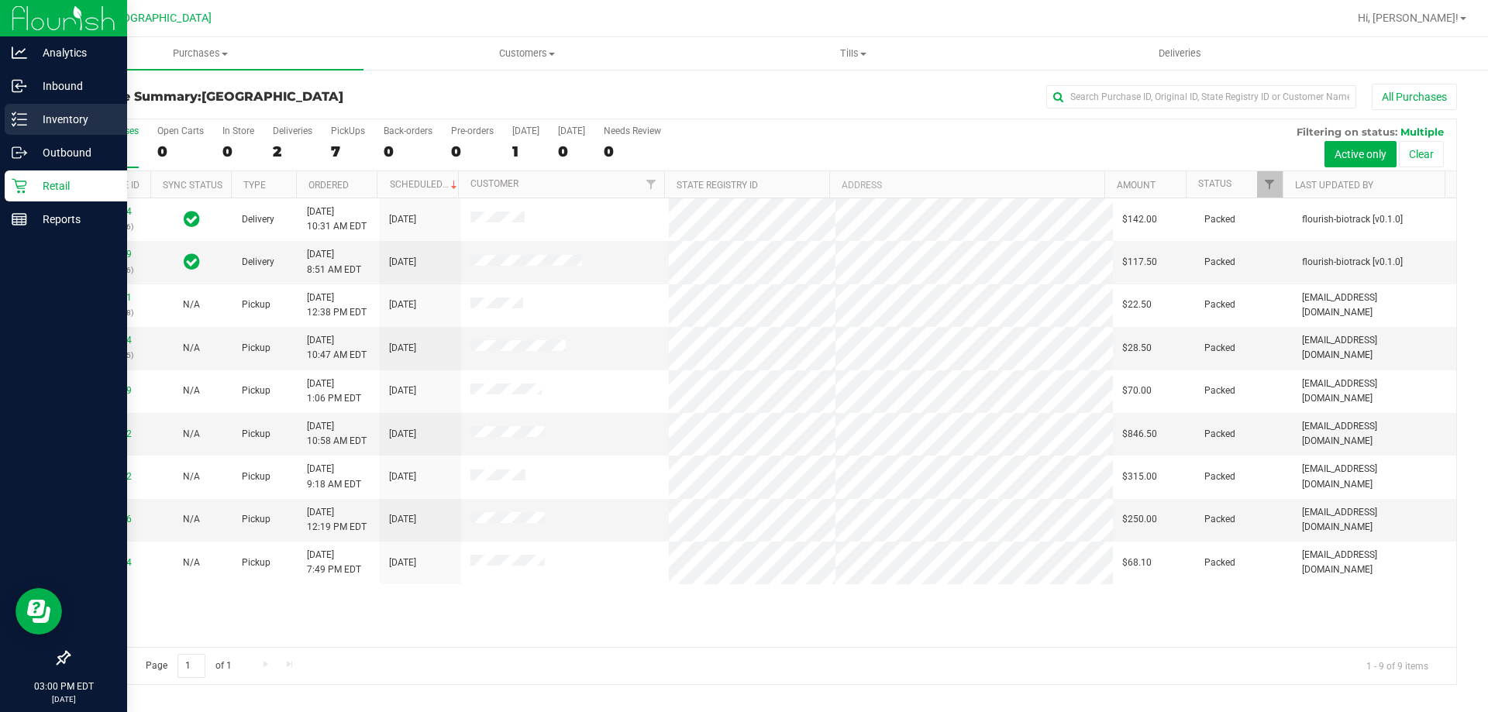
click at [36, 119] on p "Inventory" at bounding box center [73, 119] width 93 height 19
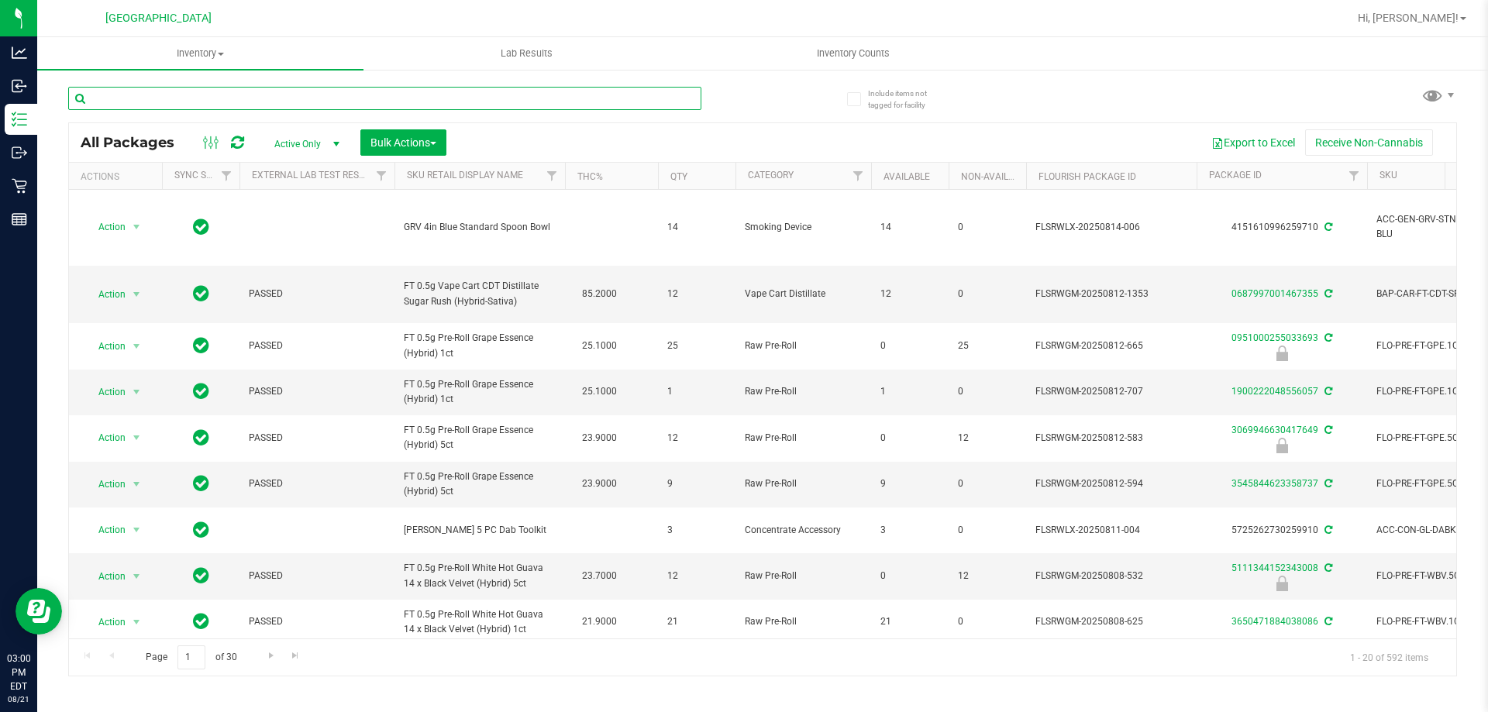
click at [203, 95] on input "text" at bounding box center [384, 98] width 633 height 23
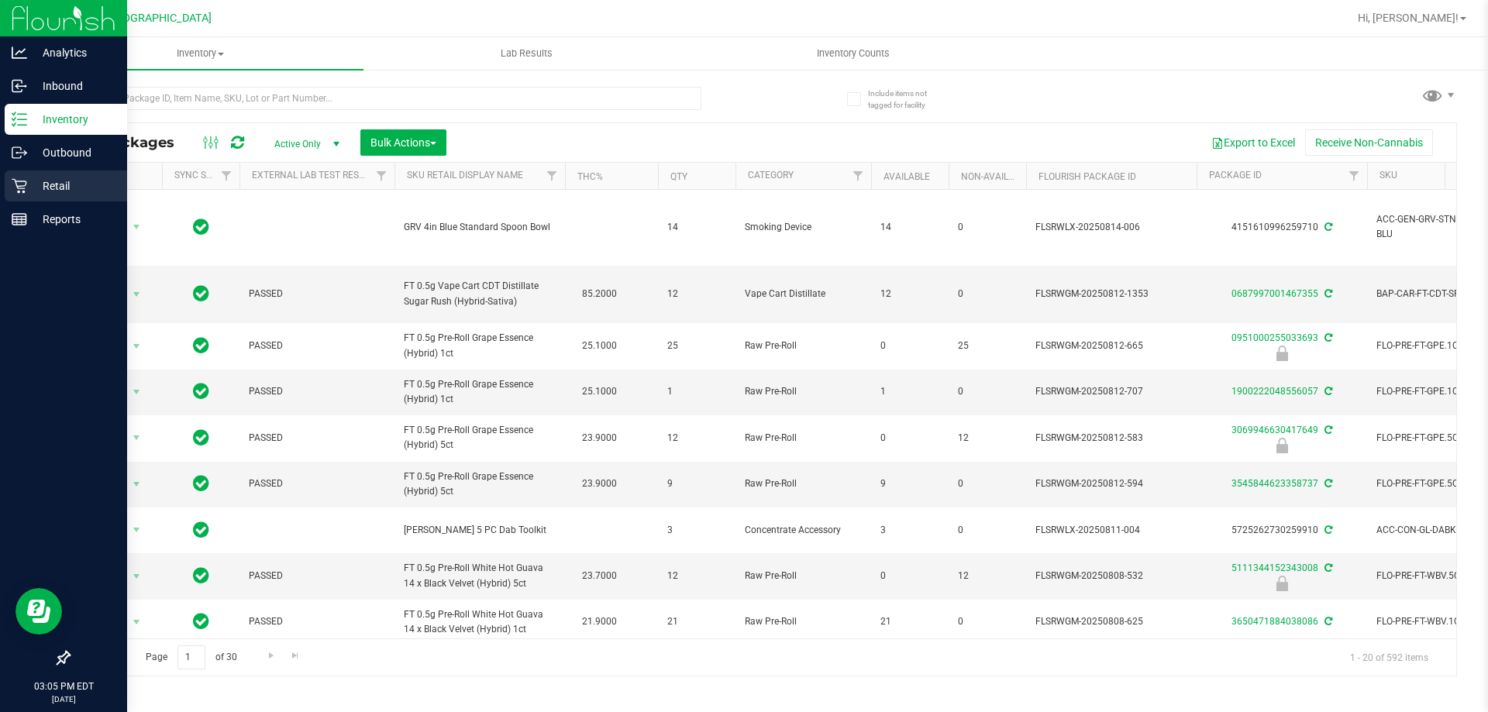
click at [13, 194] on div "Retail" at bounding box center [66, 186] width 122 height 31
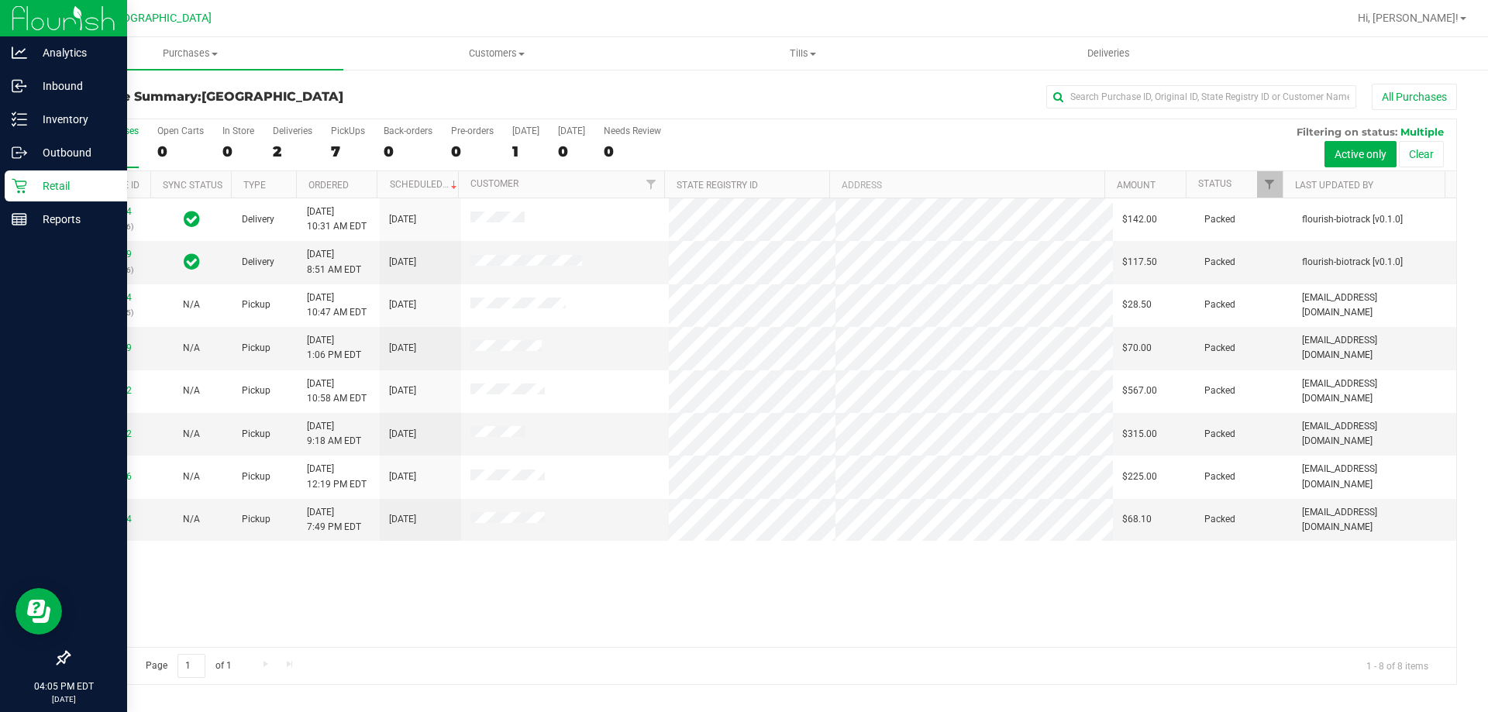
drag, startPoint x: 57, startPoint y: 175, endPoint x: 0, endPoint y: 245, distance: 90.3
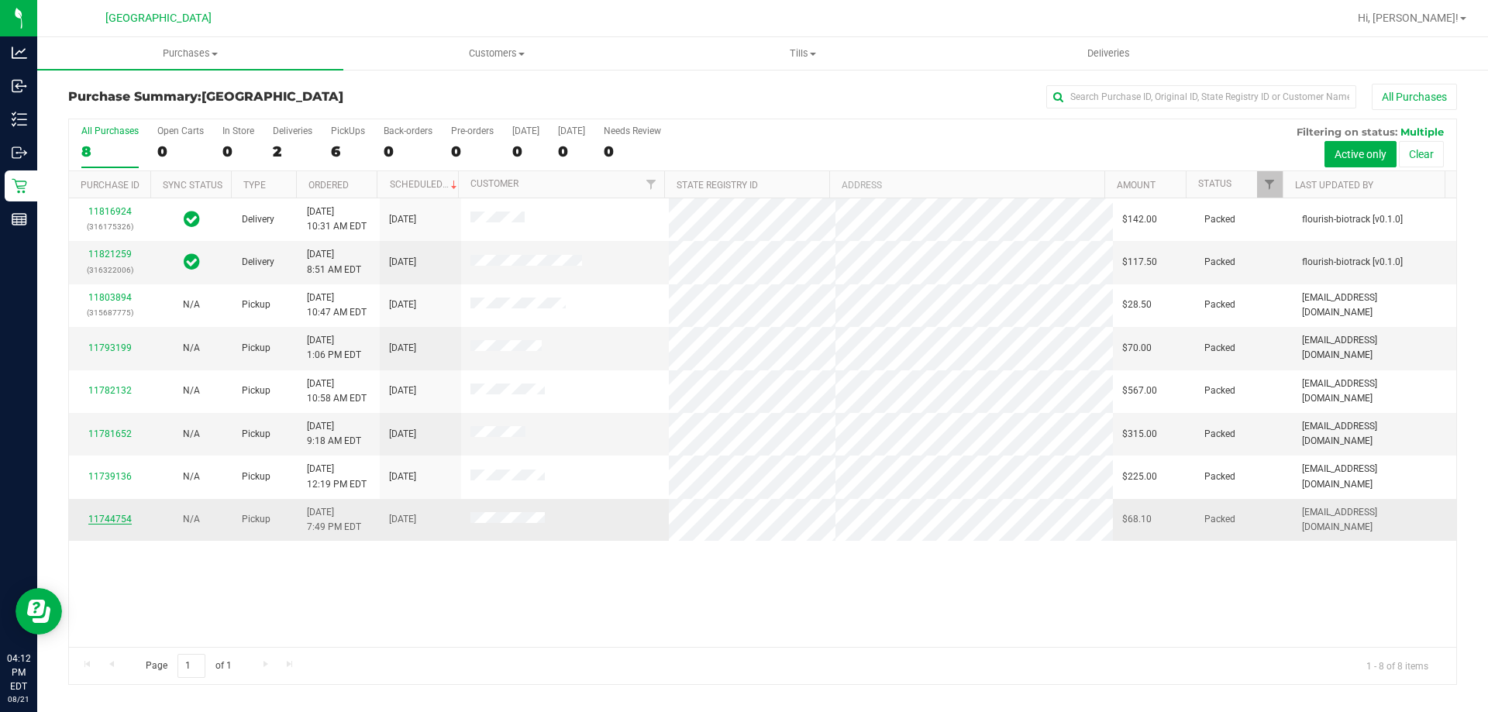
click at [108, 519] on link "11744754" at bounding box center [109, 519] width 43 height 11
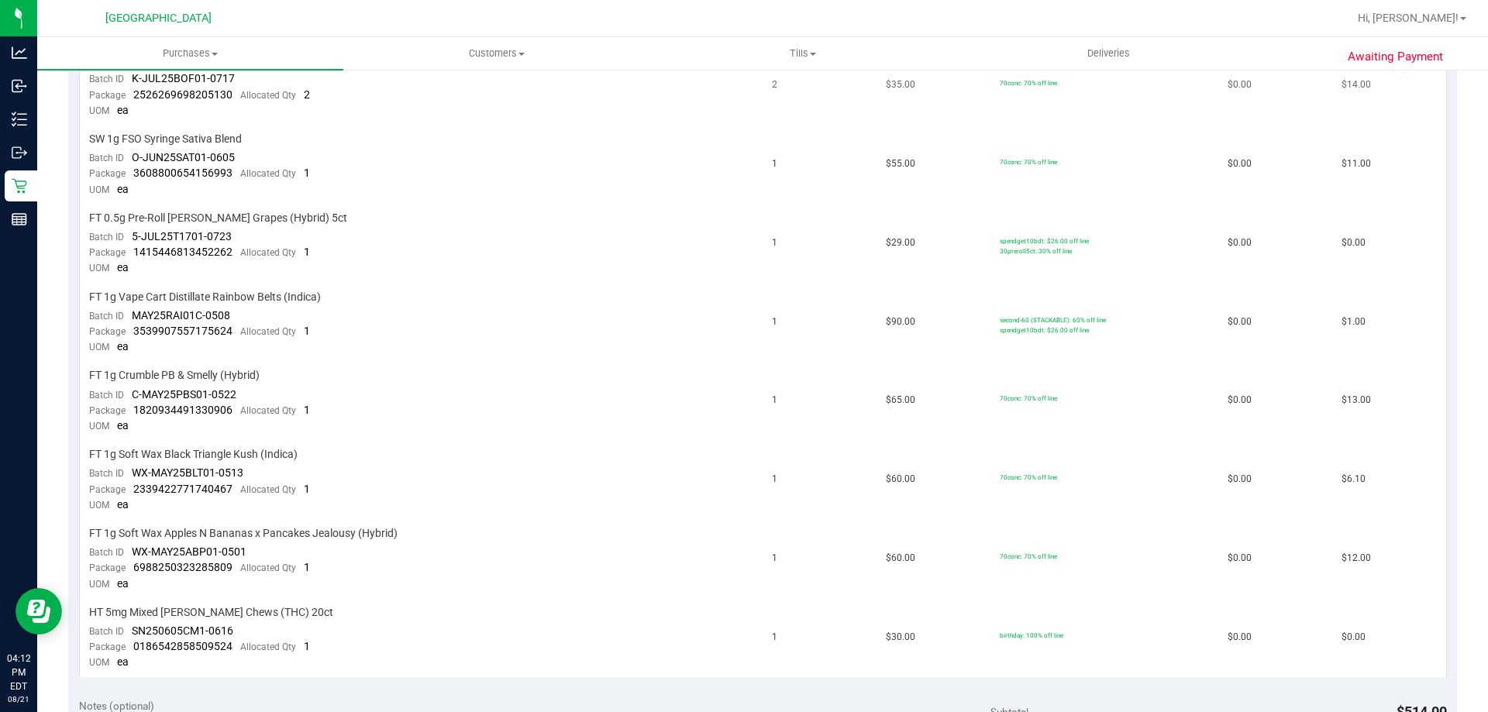
scroll to position [543, 0]
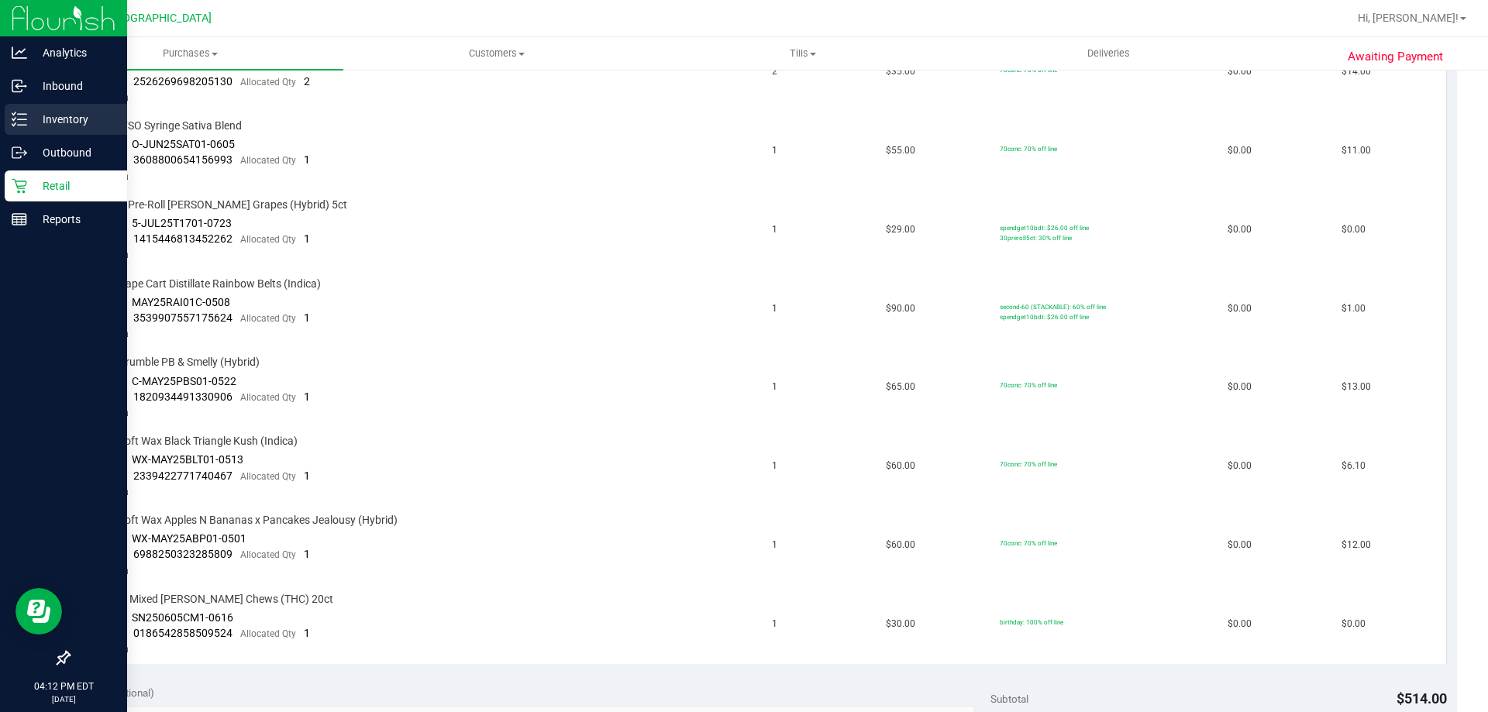
click at [0, 112] on link "Inventory" at bounding box center [63, 120] width 127 height 33
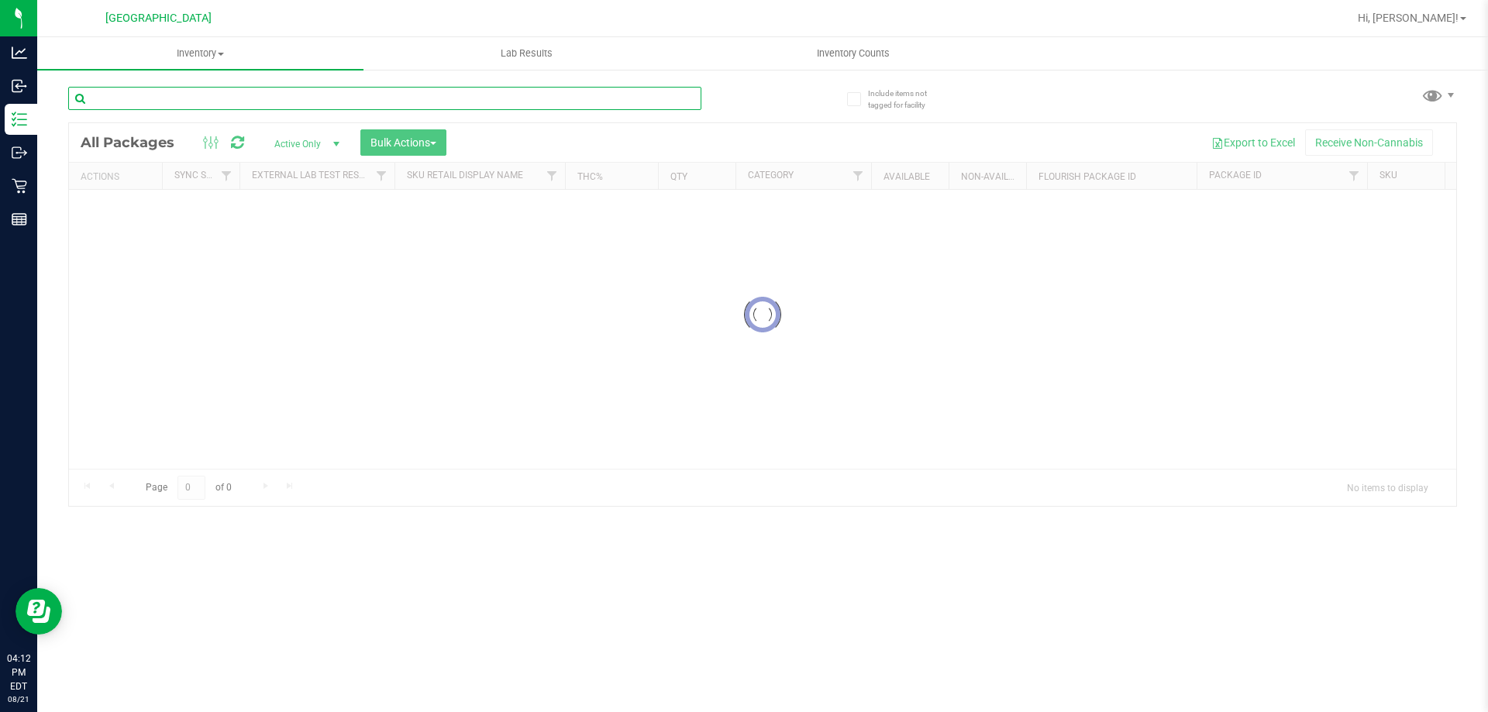
click at [227, 103] on input "text" at bounding box center [384, 98] width 633 height 23
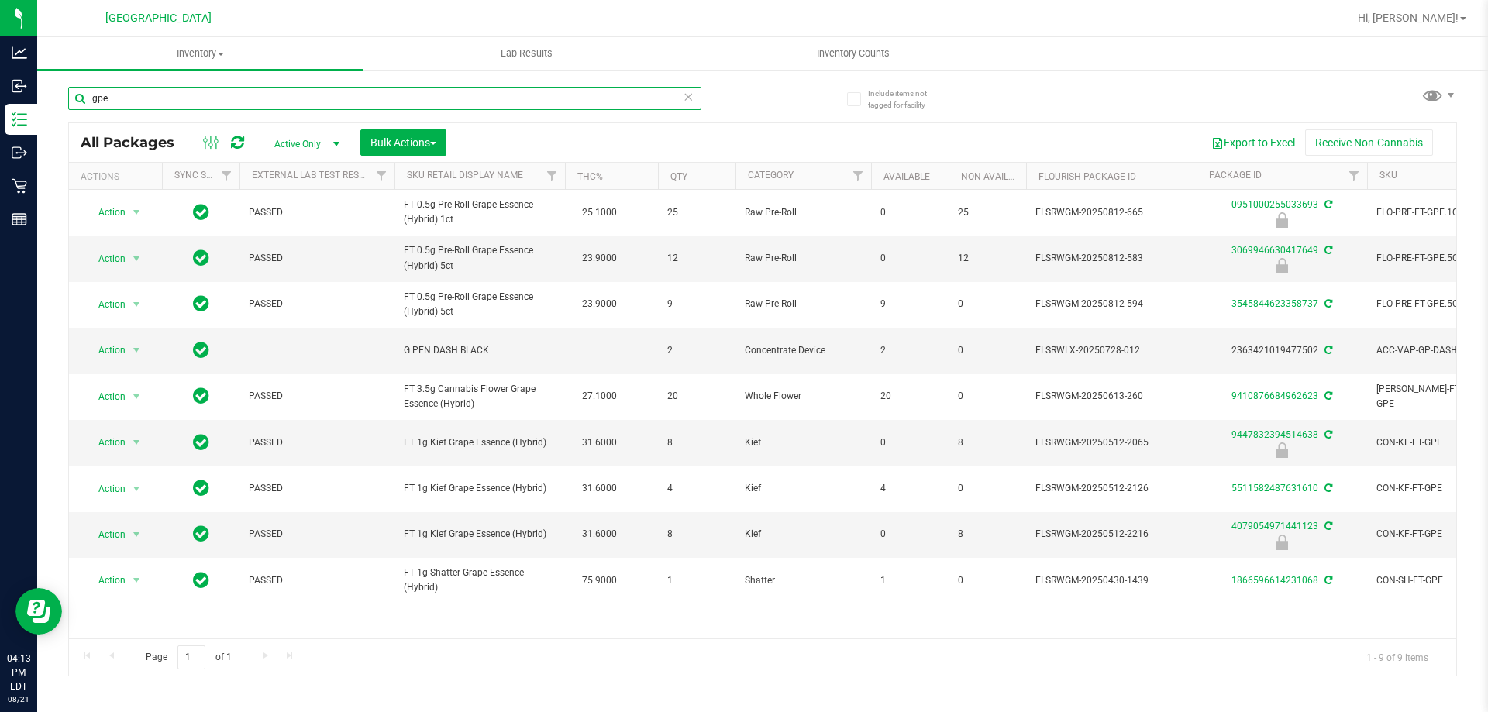
click at [151, 98] on input "gpe" at bounding box center [384, 98] width 633 height 23
type input "g"
type input "gck"
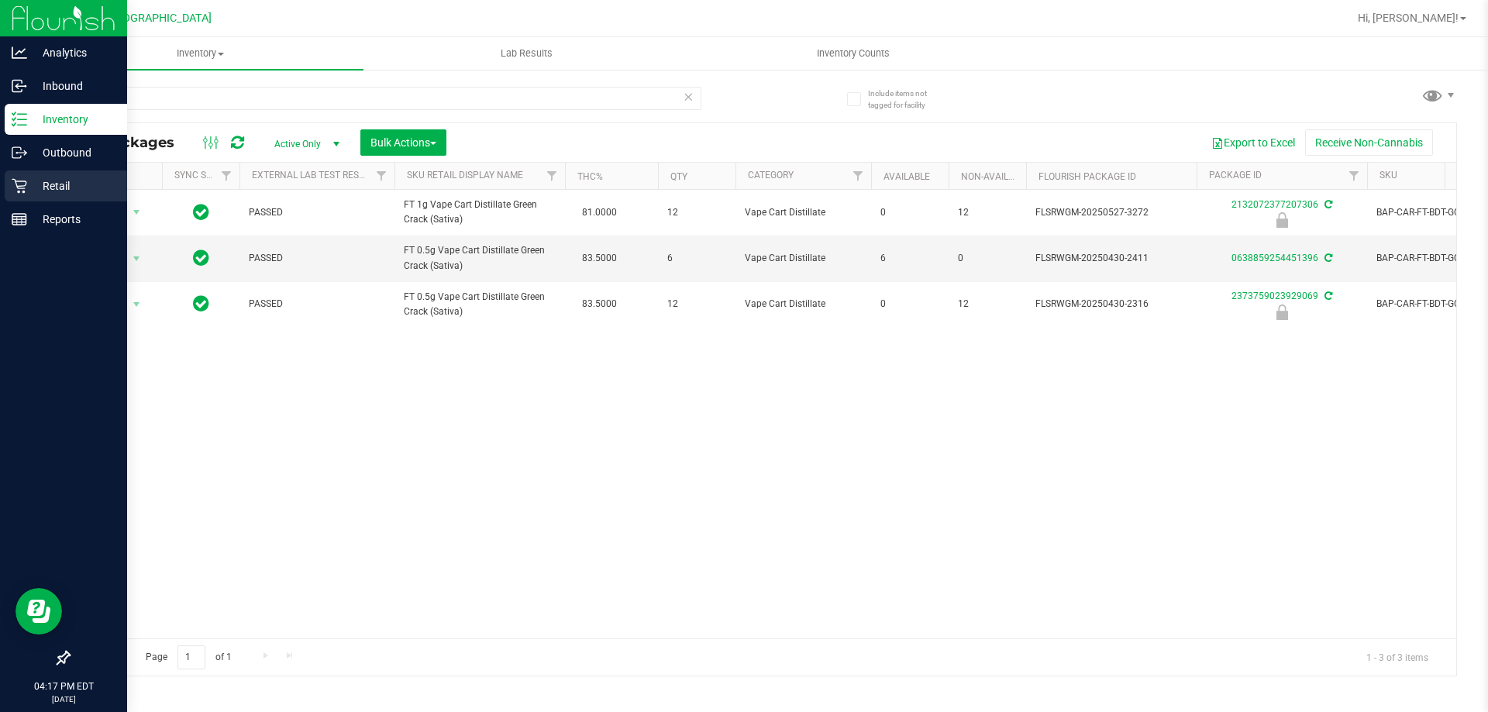
click at [5, 198] on div "Retail" at bounding box center [66, 186] width 122 height 31
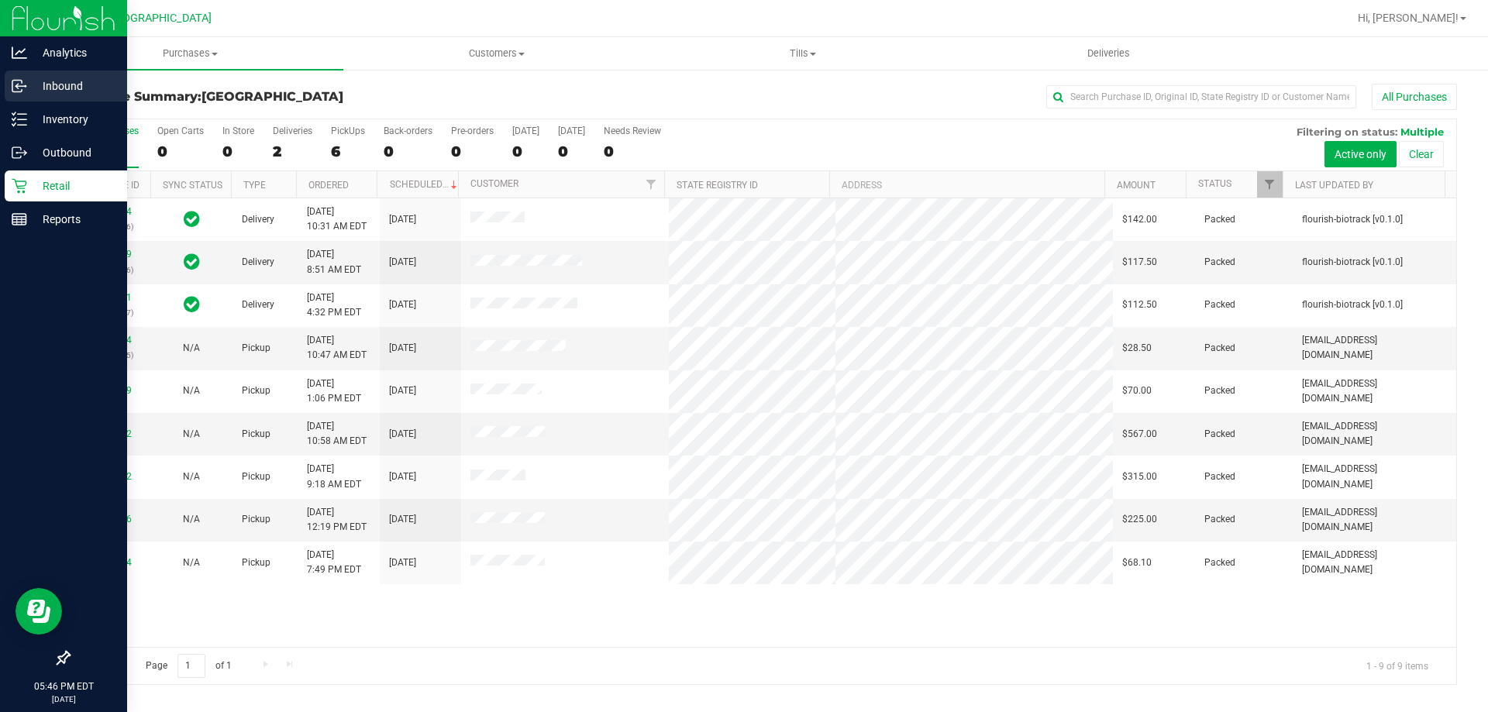
click at [24, 93] on icon at bounding box center [20, 86] width 16 height 16
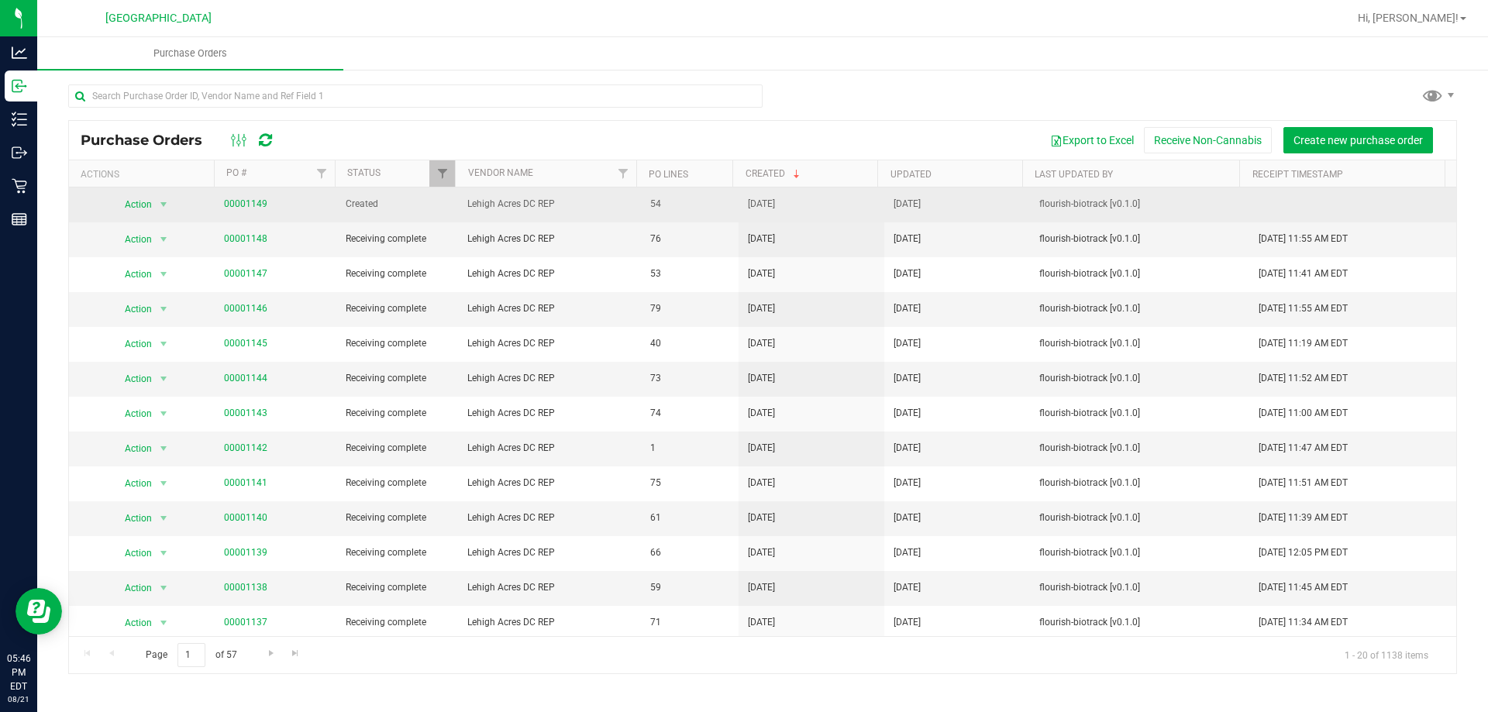
click at [246, 209] on span "00001149" at bounding box center [245, 204] width 43 height 15
click at [247, 204] on link "00001149" at bounding box center [245, 203] width 43 height 11
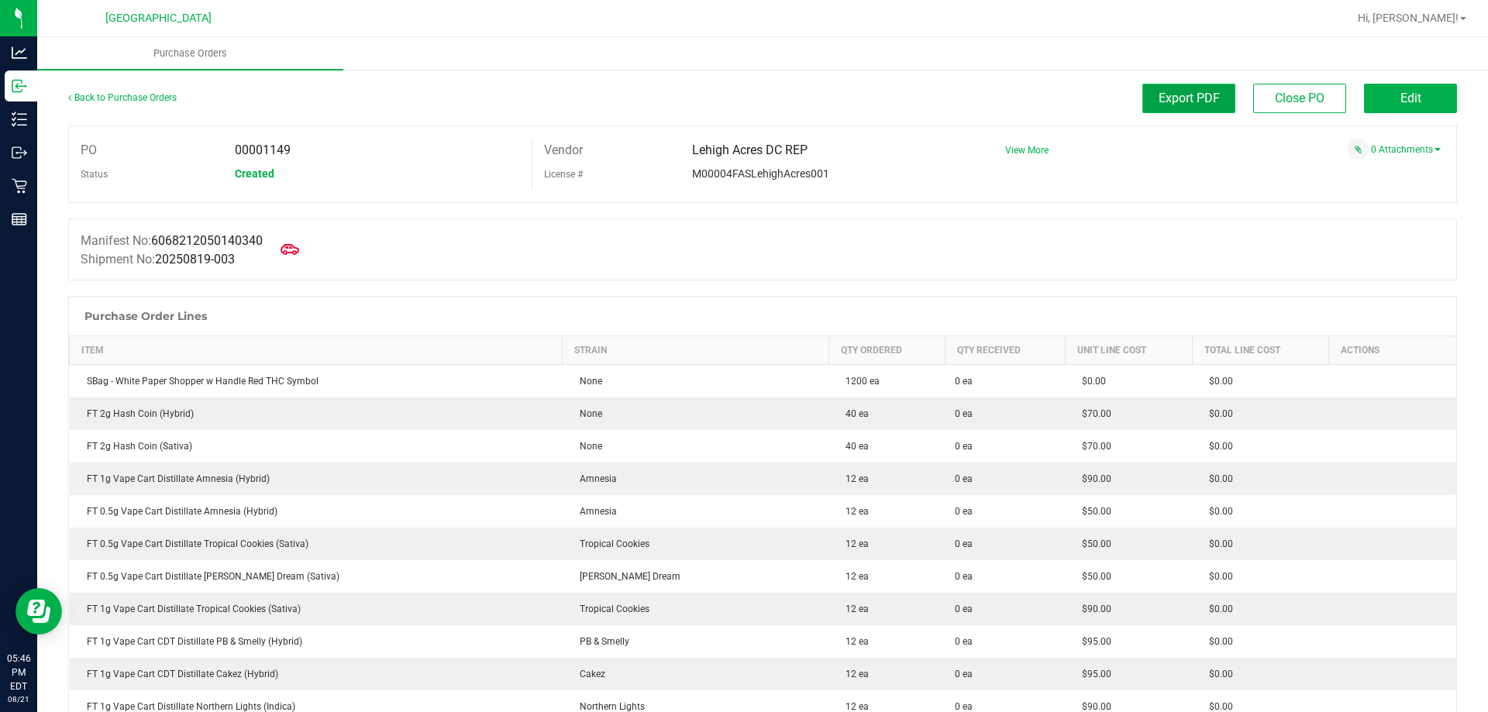
click at [1143, 96] on button "Export PDF" at bounding box center [1188, 98] width 93 height 29
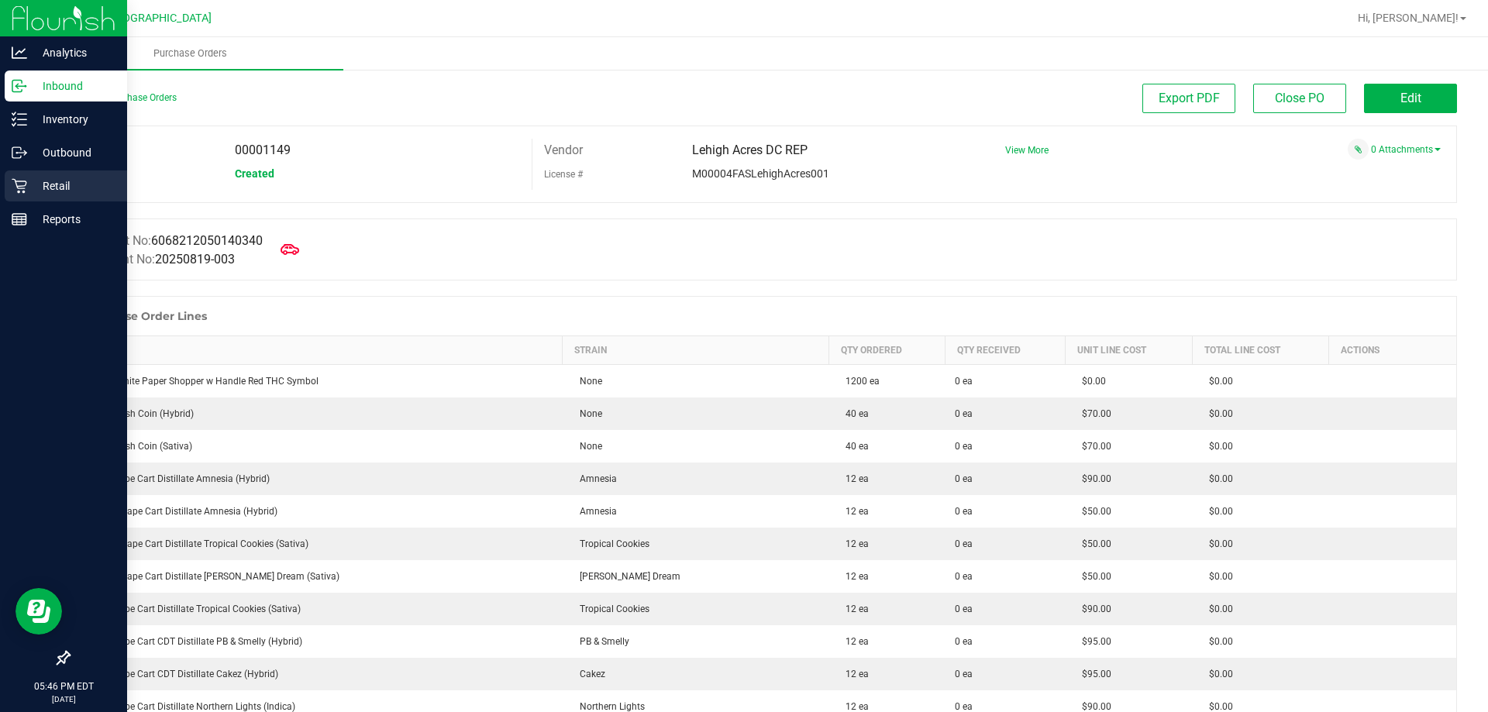
click at [22, 194] on div "Retail" at bounding box center [66, 186] width 122 height 31
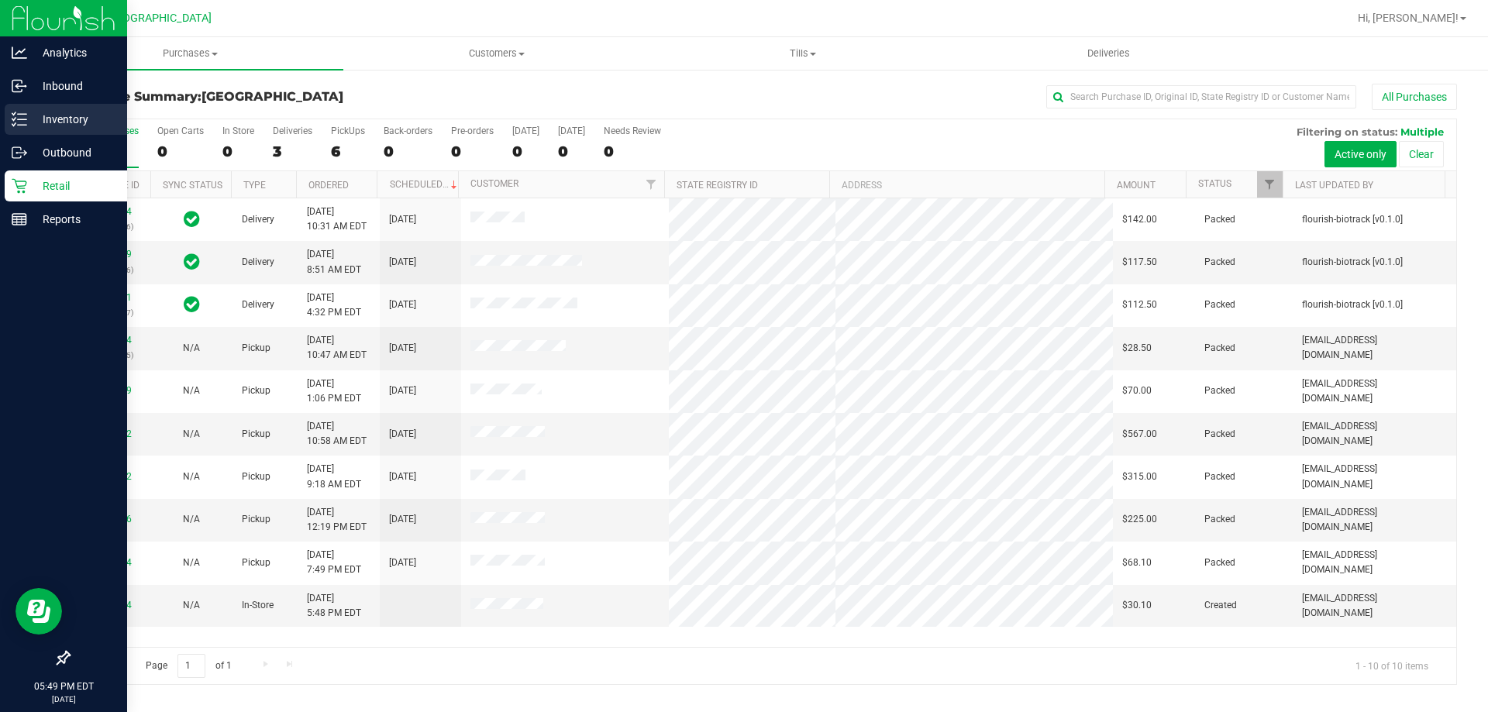
click at [47, 106] on div "Inventory" at bounding box center [66, 119] width 122 height 31
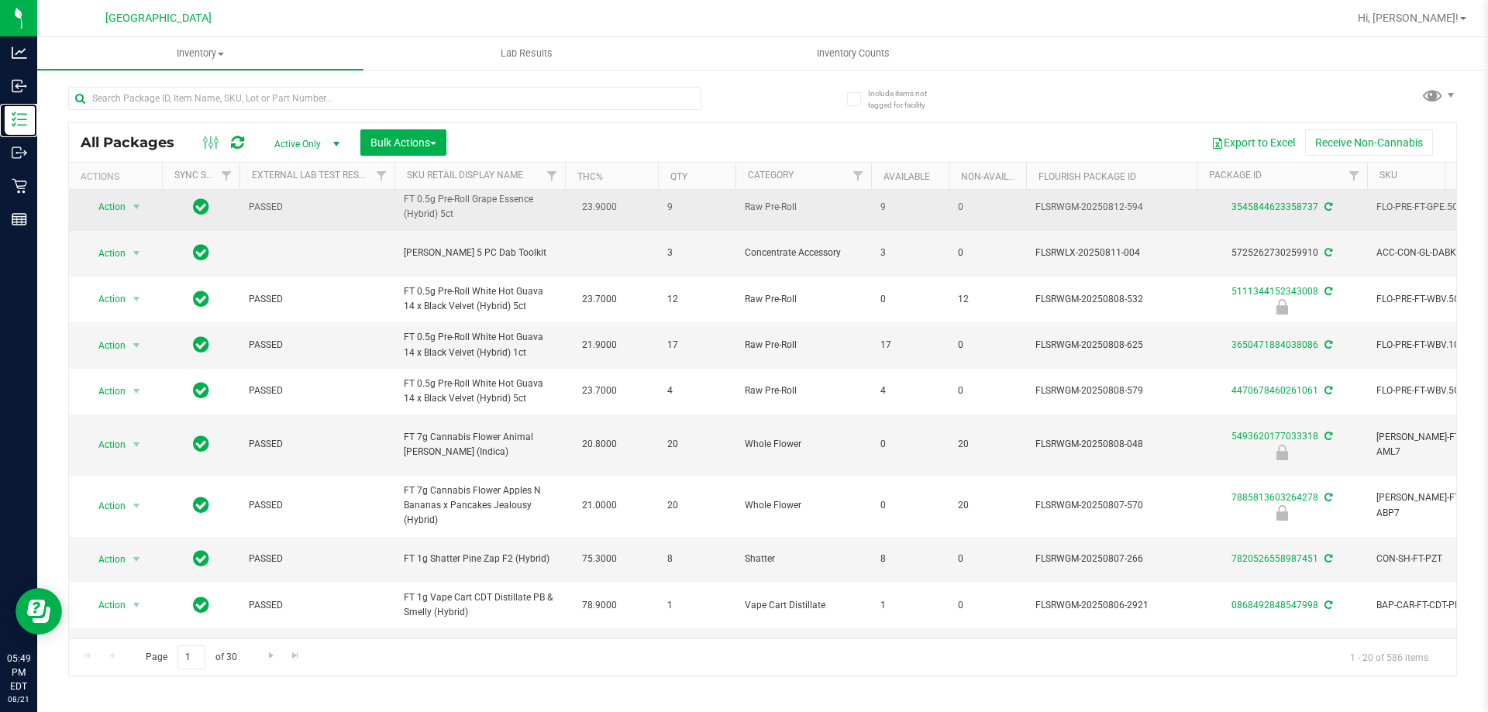
scroll to position [233, 0]
